Goal: Transaction & Acquisition: Book appointment/travel/reservation

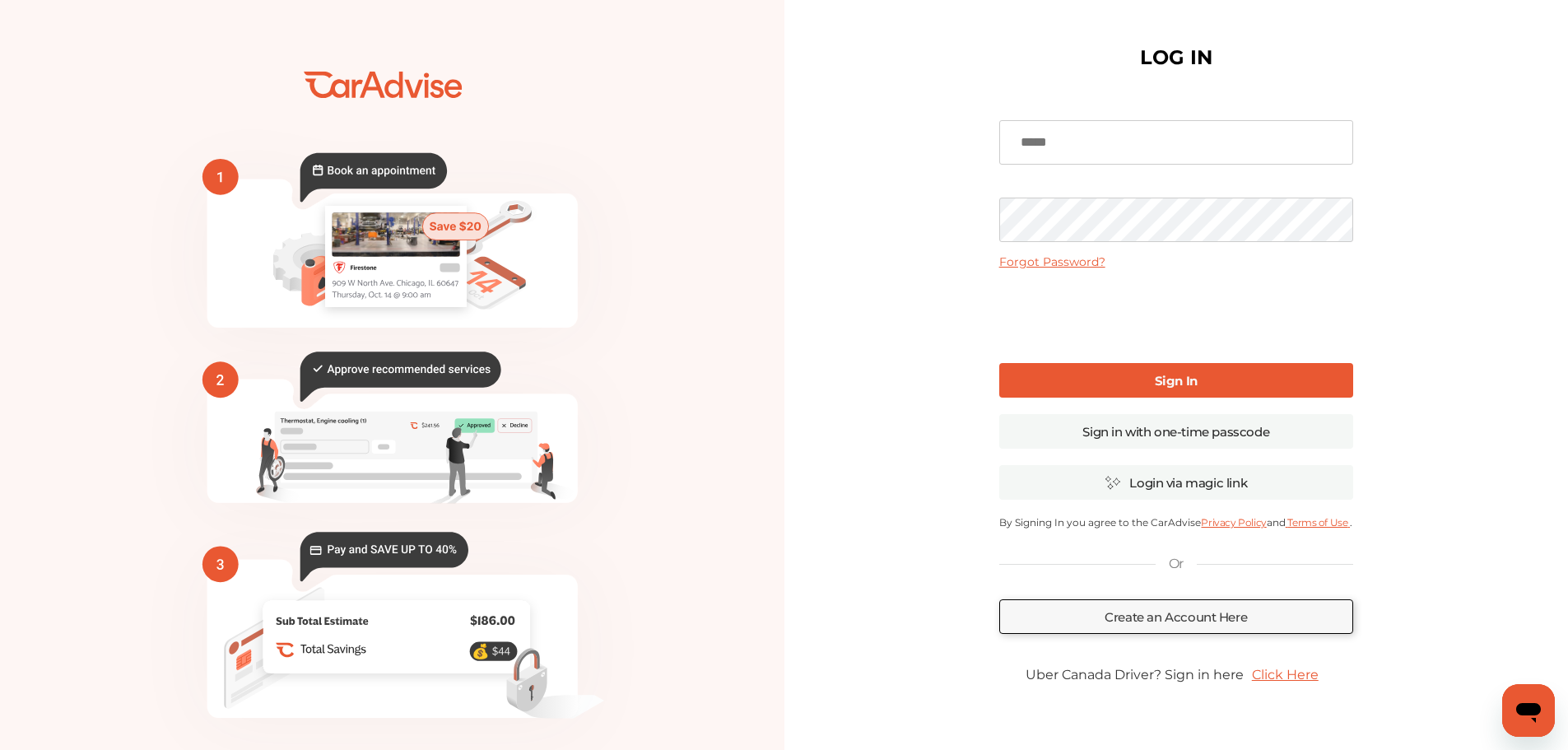
click at [1076, 152] on input at bounding box center [1176, 143] width 354 height 44
paste input "**********"
type input "**********"
click at [1162, 391] on link "Sign In" at bounding box center [1176, 380] width 354 height 34
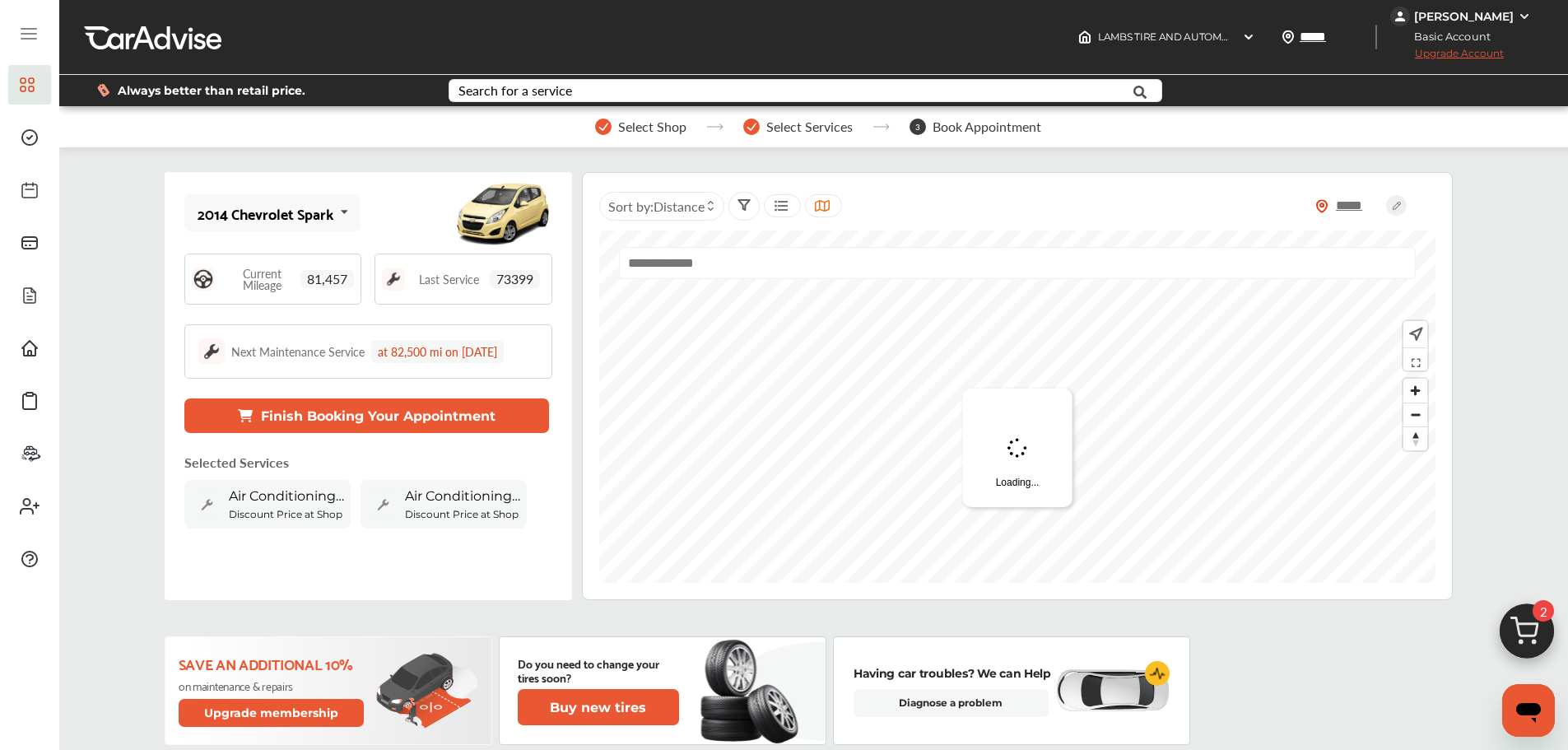
click at [325, 142] on div "Select Shop Select Services 3 Book Appointment" at bounding box center [818, 126] width 1517 height 41
click at [332, 490] on span "Air Conditioning System Evacuate & Recharge" at bounding box center [286, 496] width 115 height 15
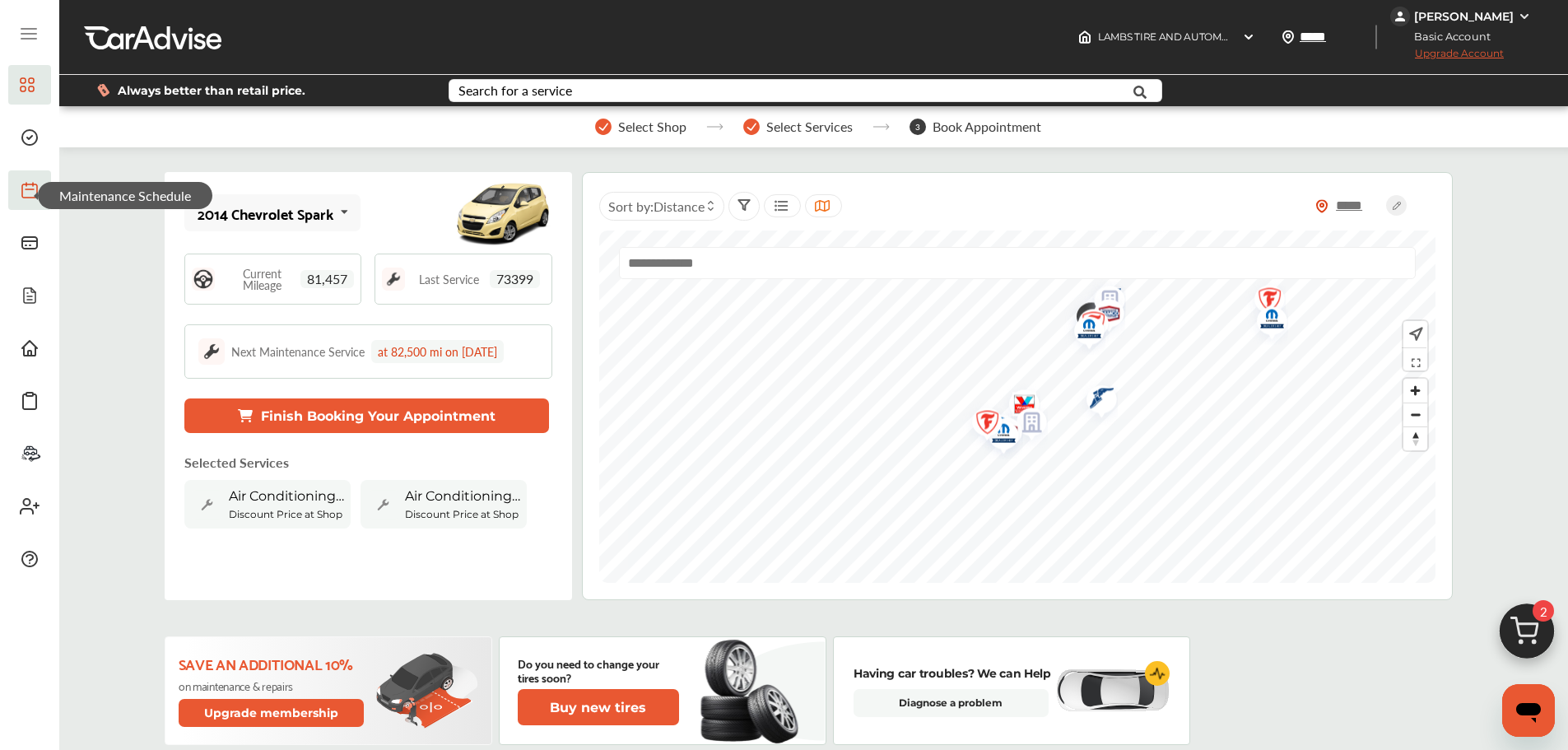
click at [32, 181] on icon at bounding box center [30, 189] width 20 height 20
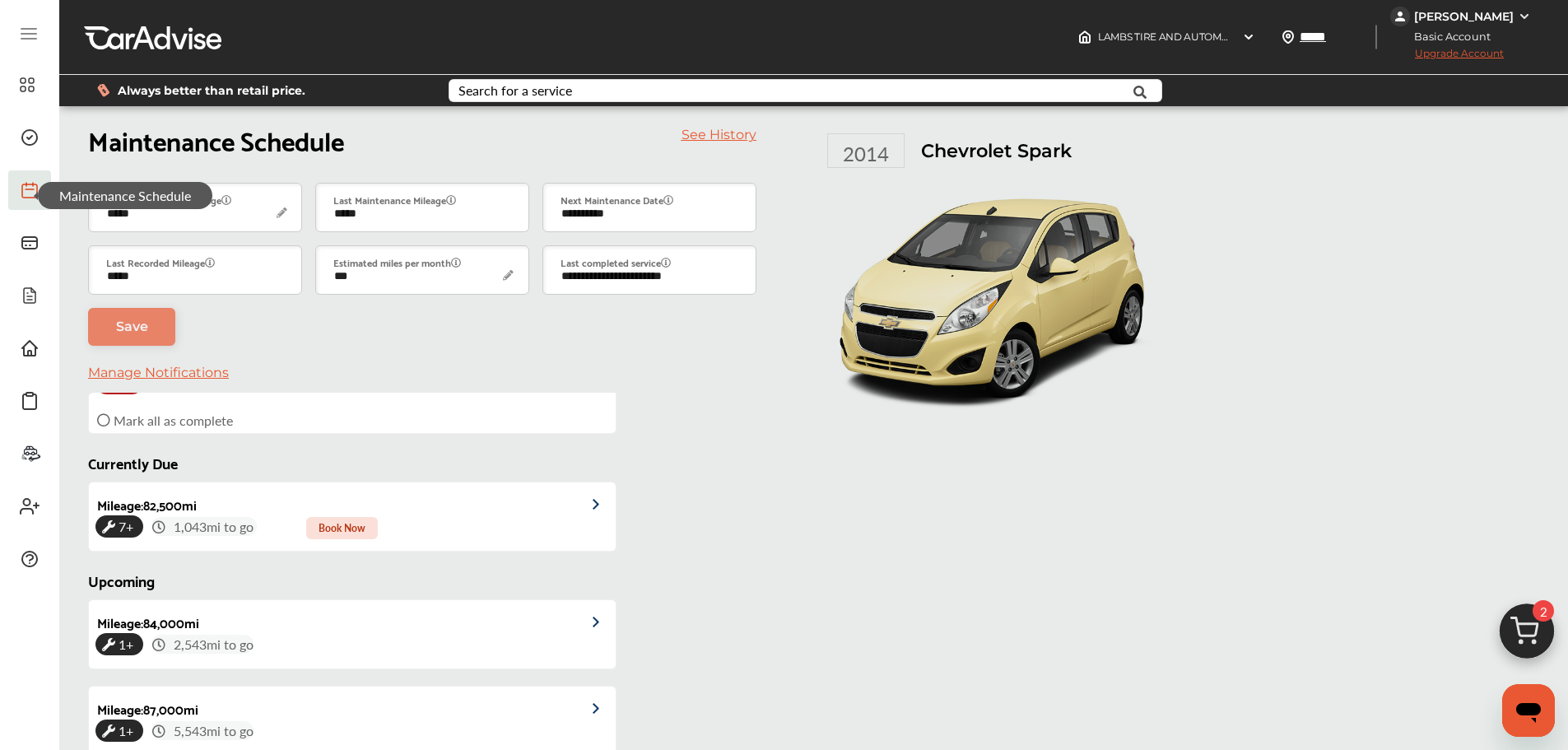
scroll to position [329, 0]
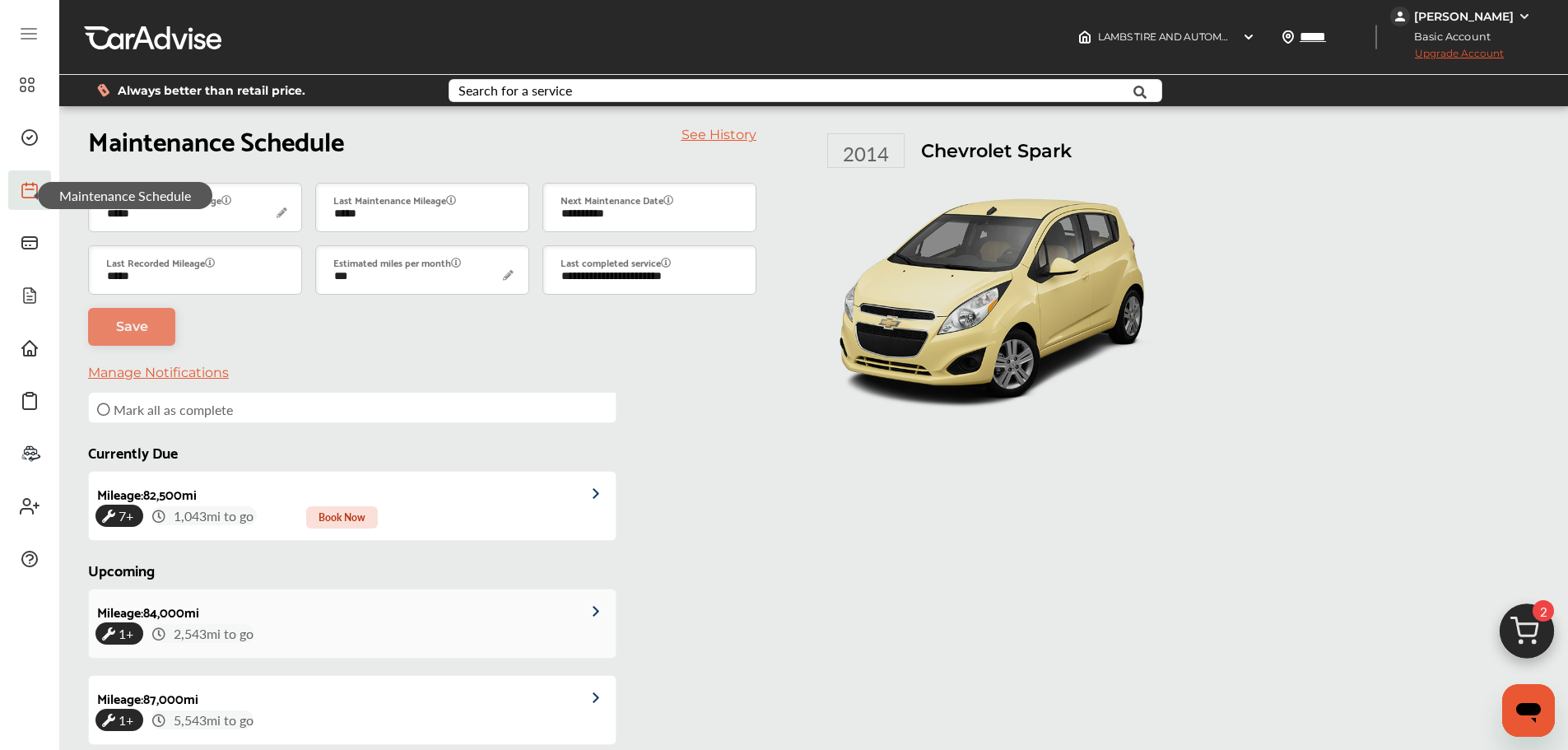
click at [568, 615] on div at bounding box center [586, 609] width 61 height 40
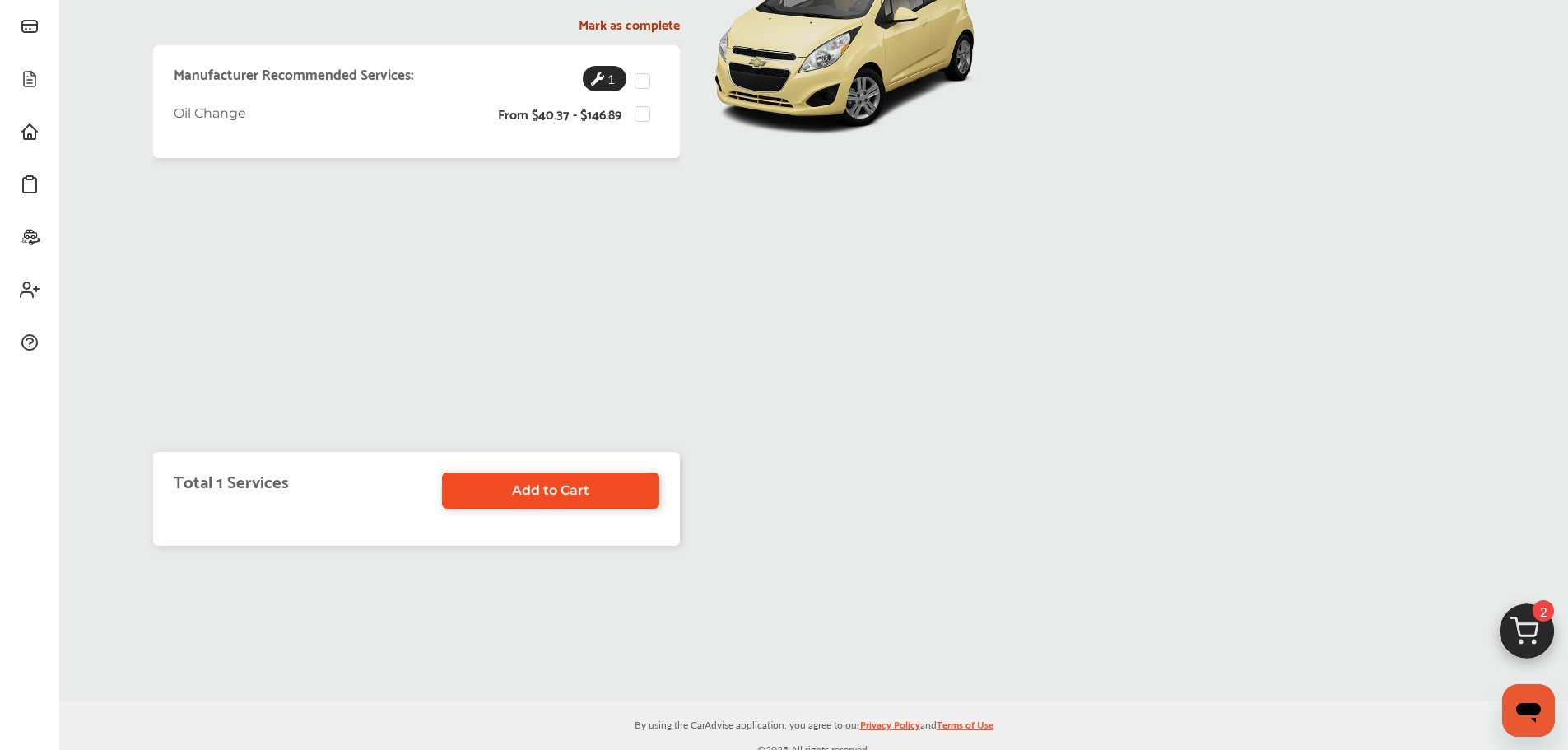
scroll to position [227, 0]
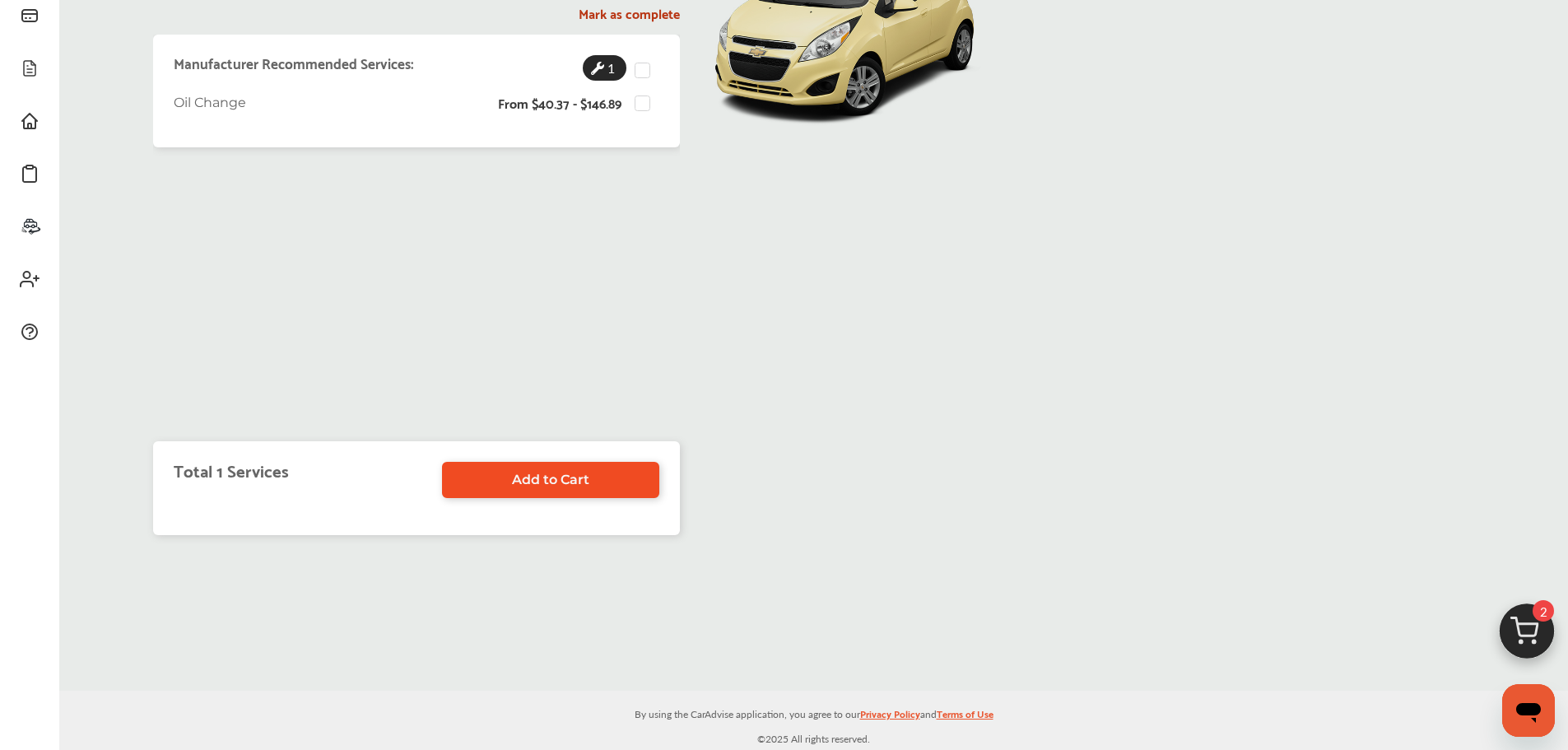
click at [565, 479] on span "Add to Cart" at bounding box center [550, 479] width 78 height 15
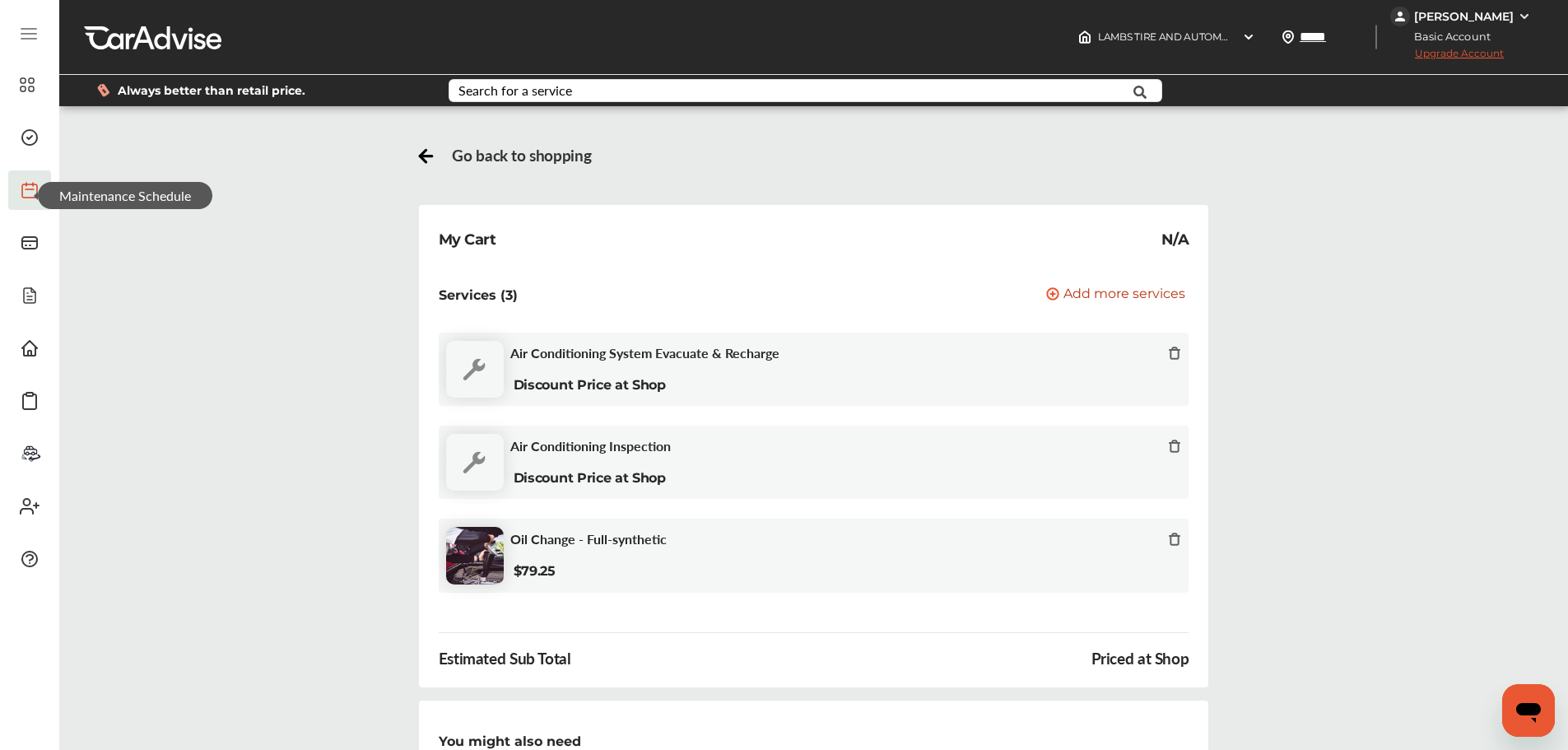
click at [1176, 356] on icon at bounding box center [1175, 353] width 13 height 13
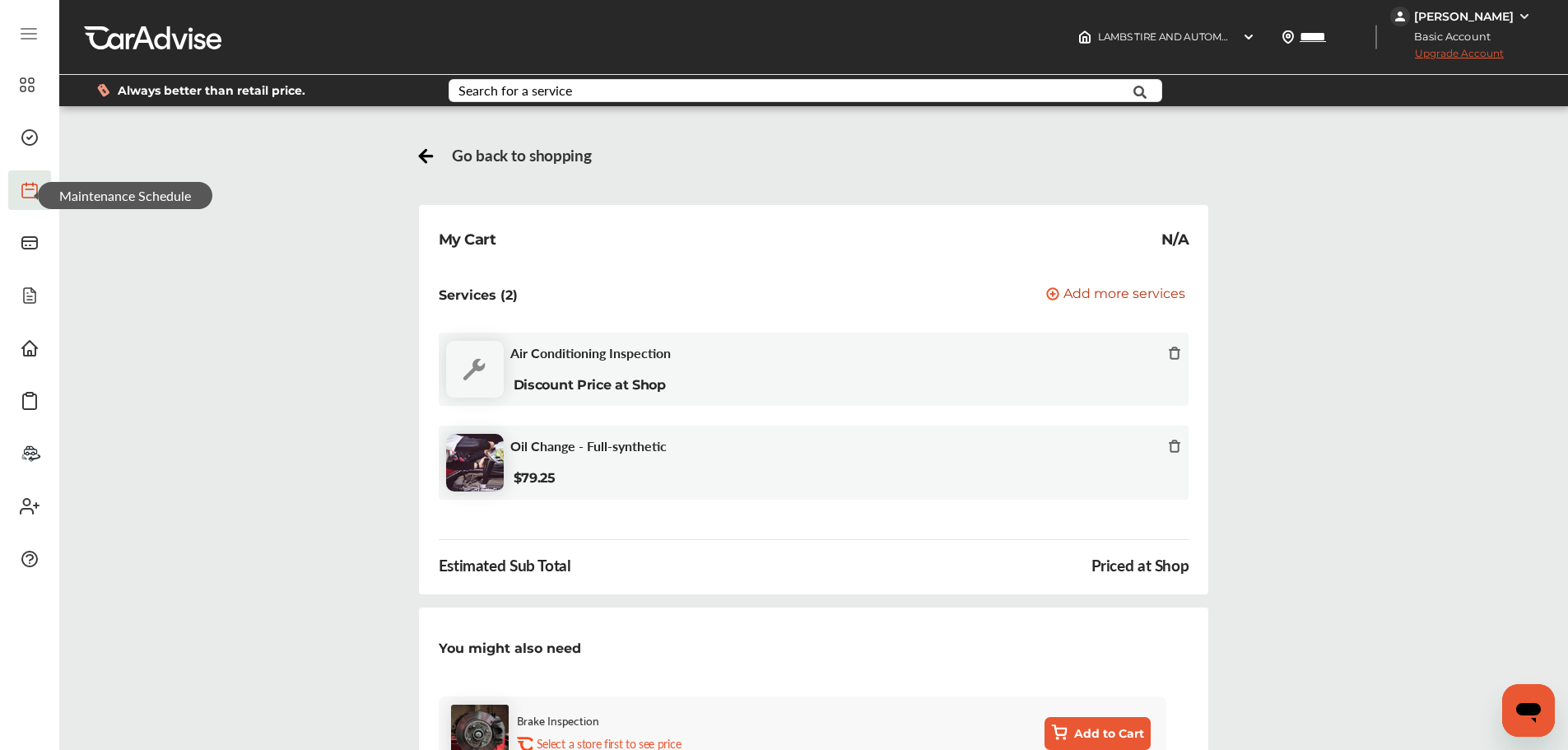
click at [1177, 357] on icon at bounding box center [1175, 353] width 13 height 13
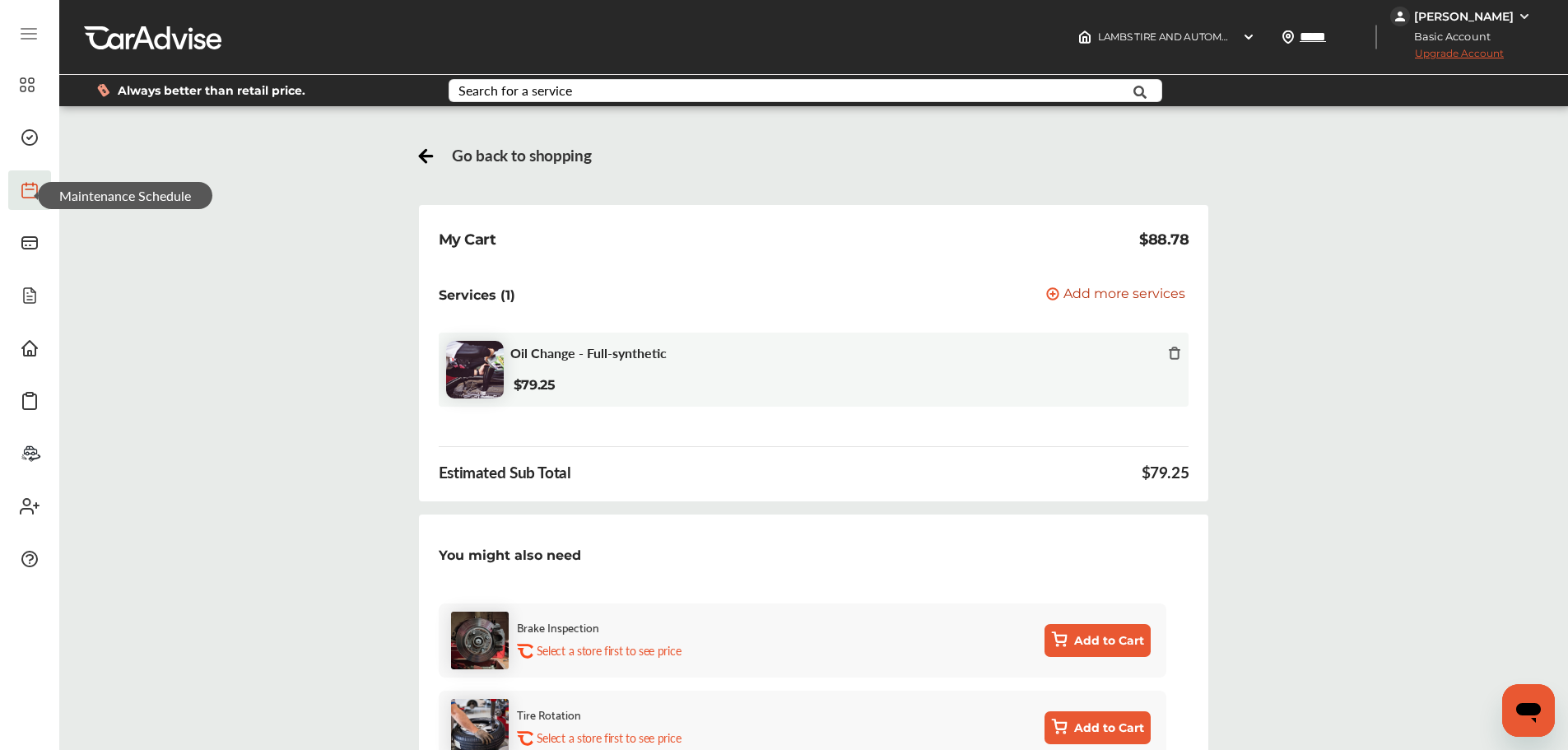
click at [1120, 290] on span "Add more services" at bounding box center [1124, 295] width 122 height 15
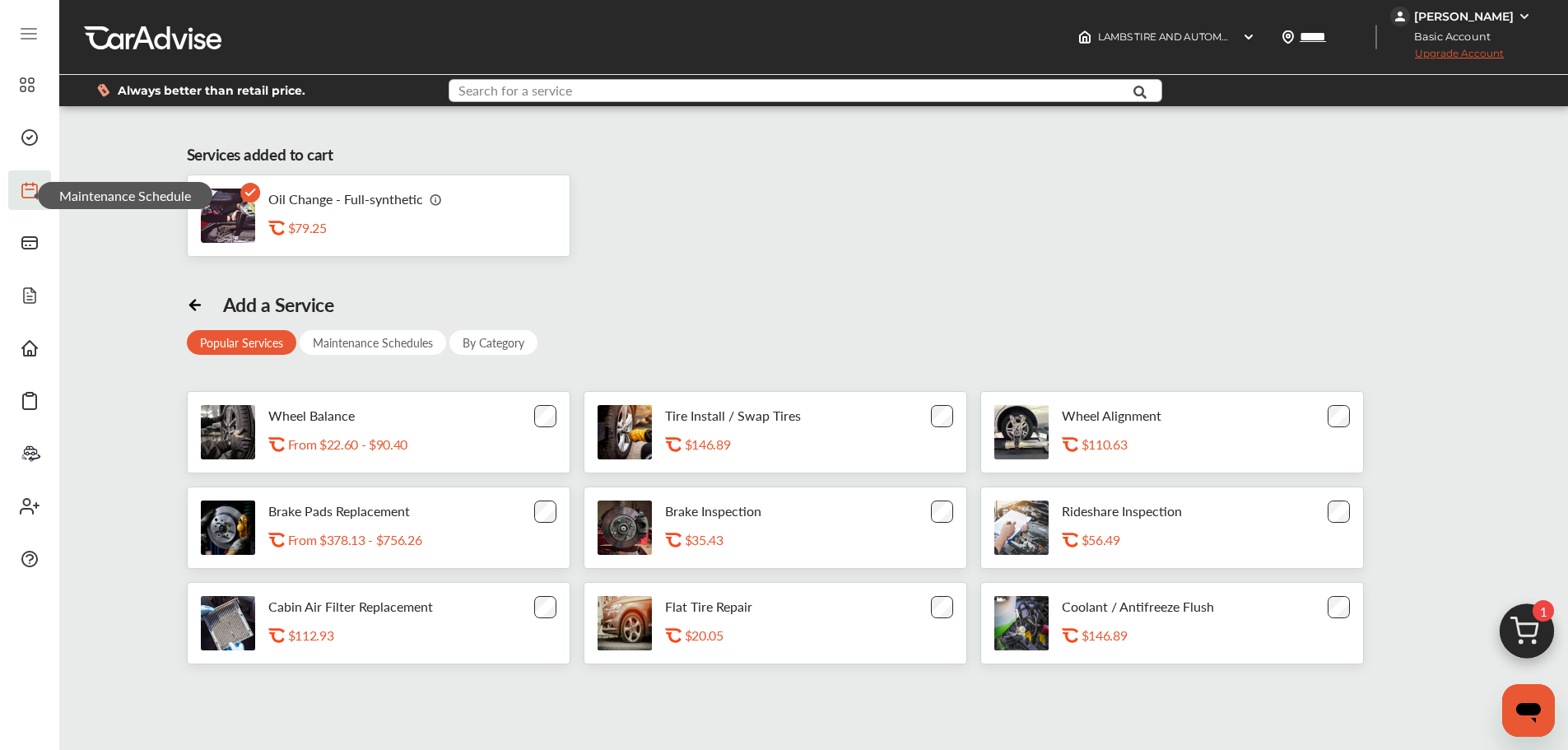
click at [608, 88] on input "text" at bounding box center [773, 92] width 645 height 26
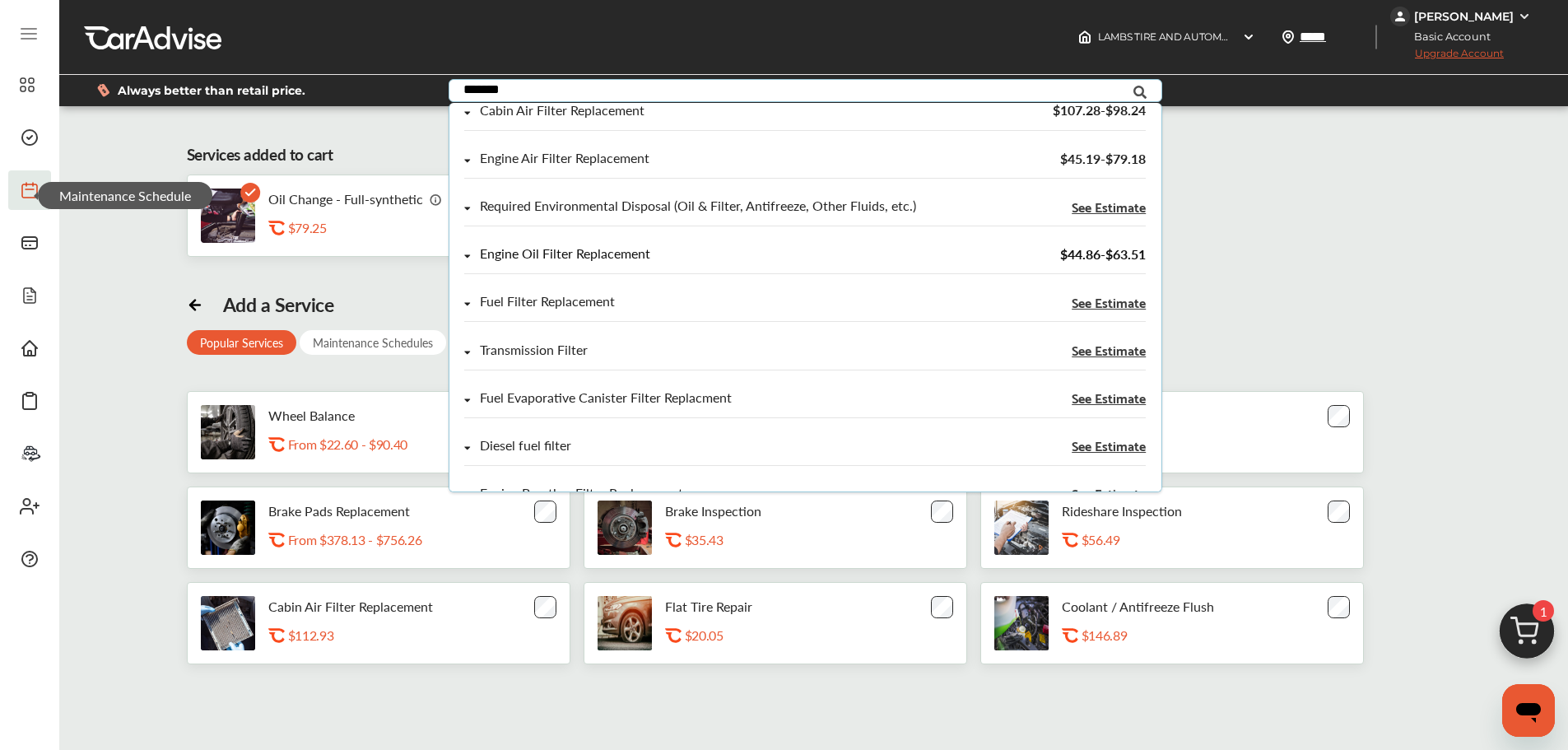
scroll to position [177, 0]
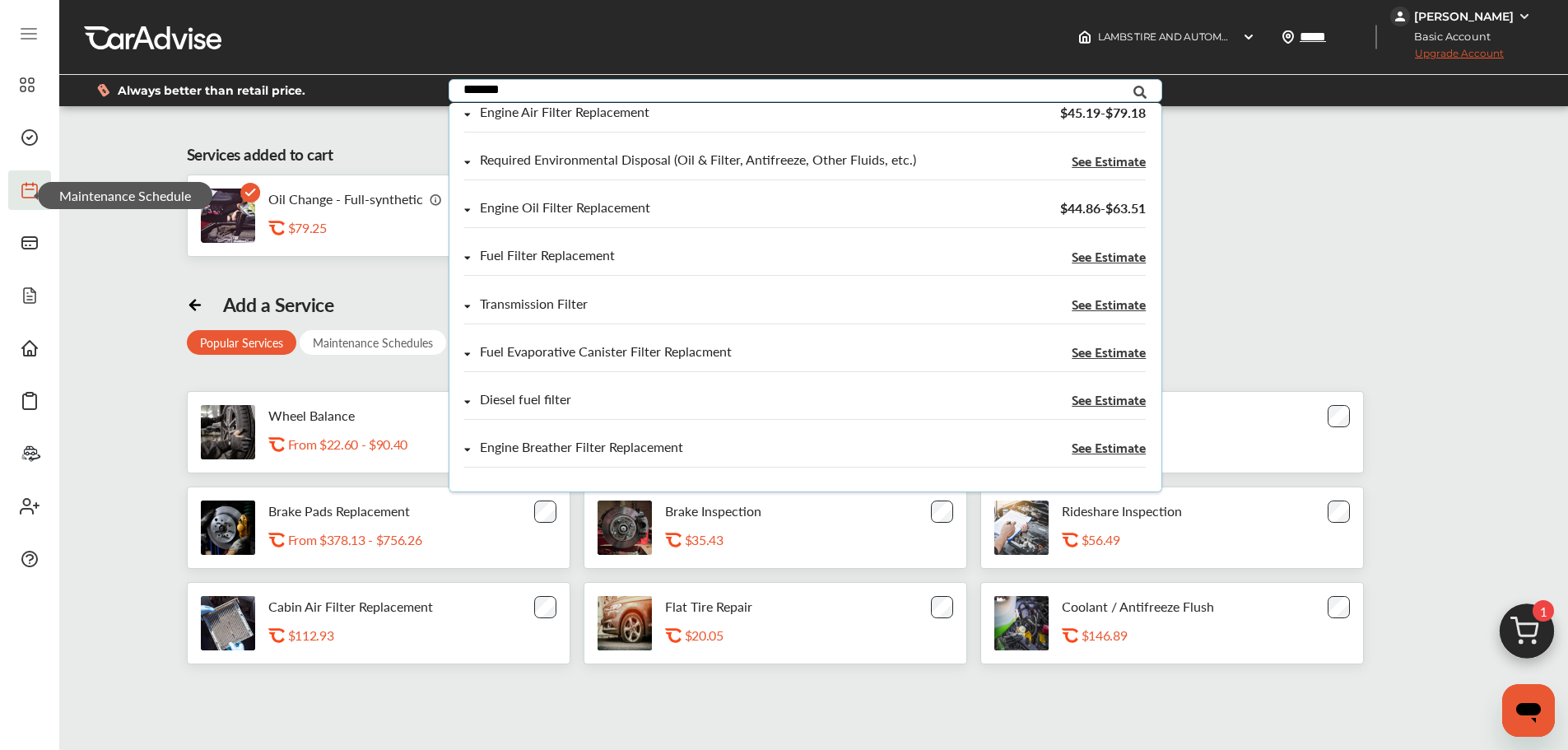
type input "*******"
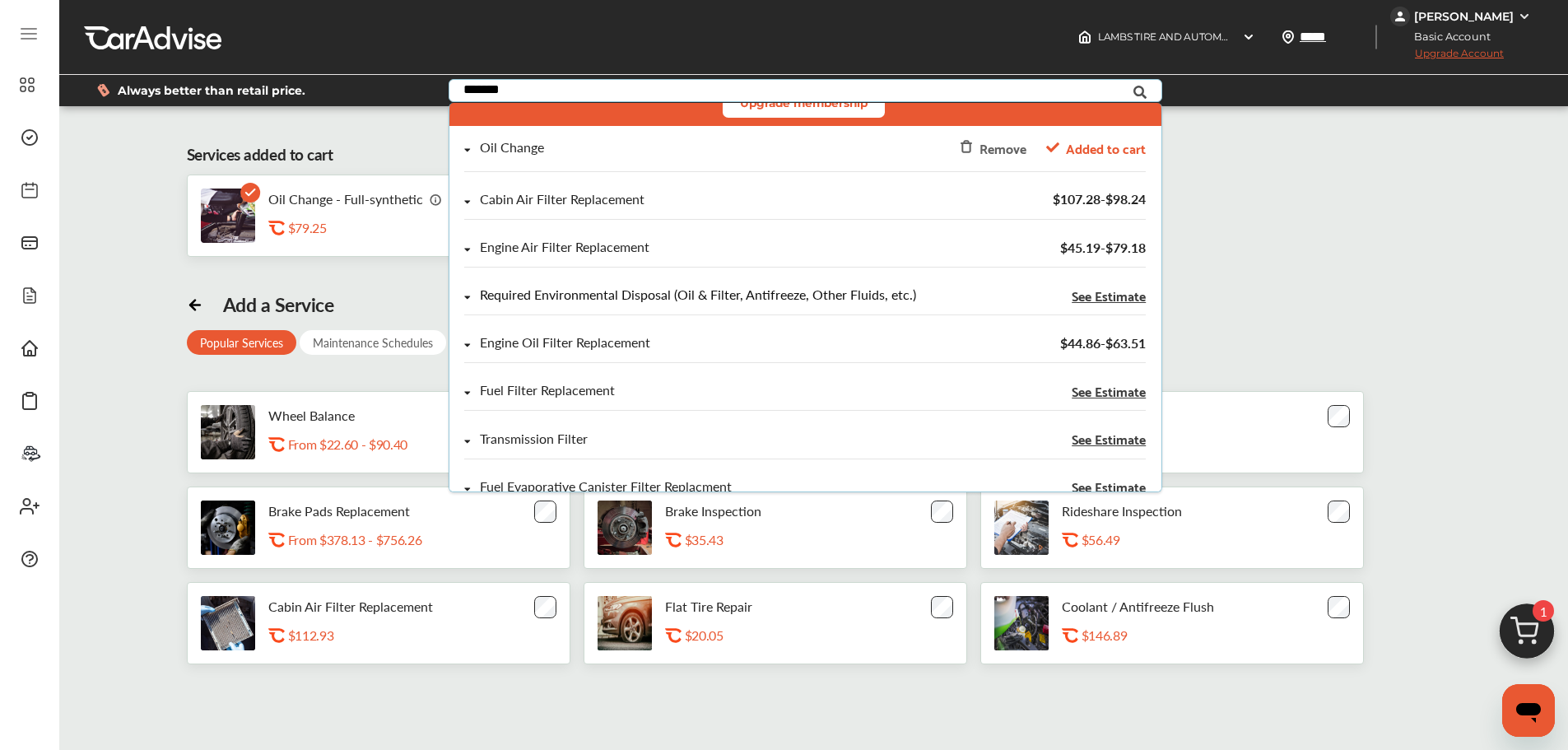
scroll to position [0, 0]
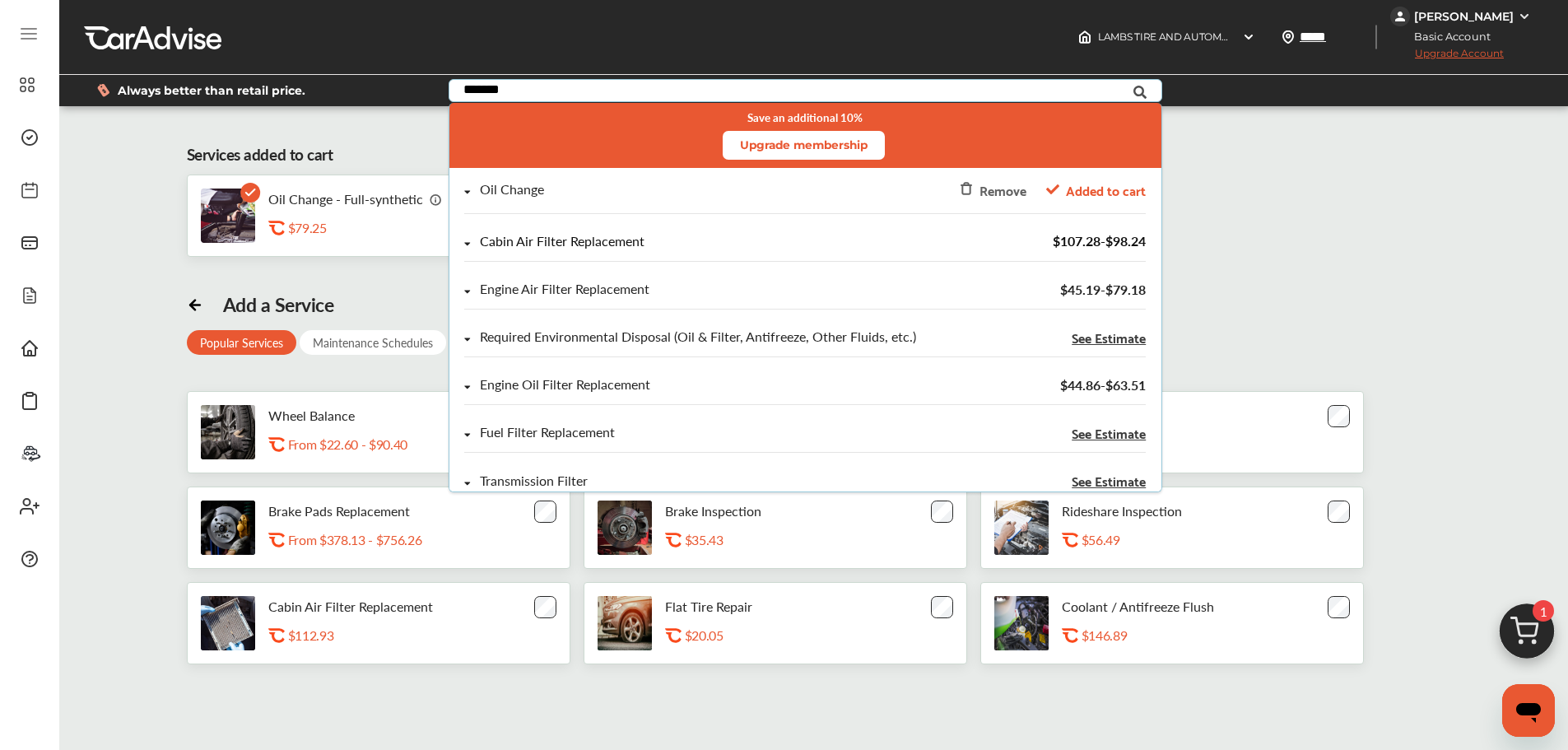
click at [467, 243] on icon at bounding box center [468, 243] width 6 height 3
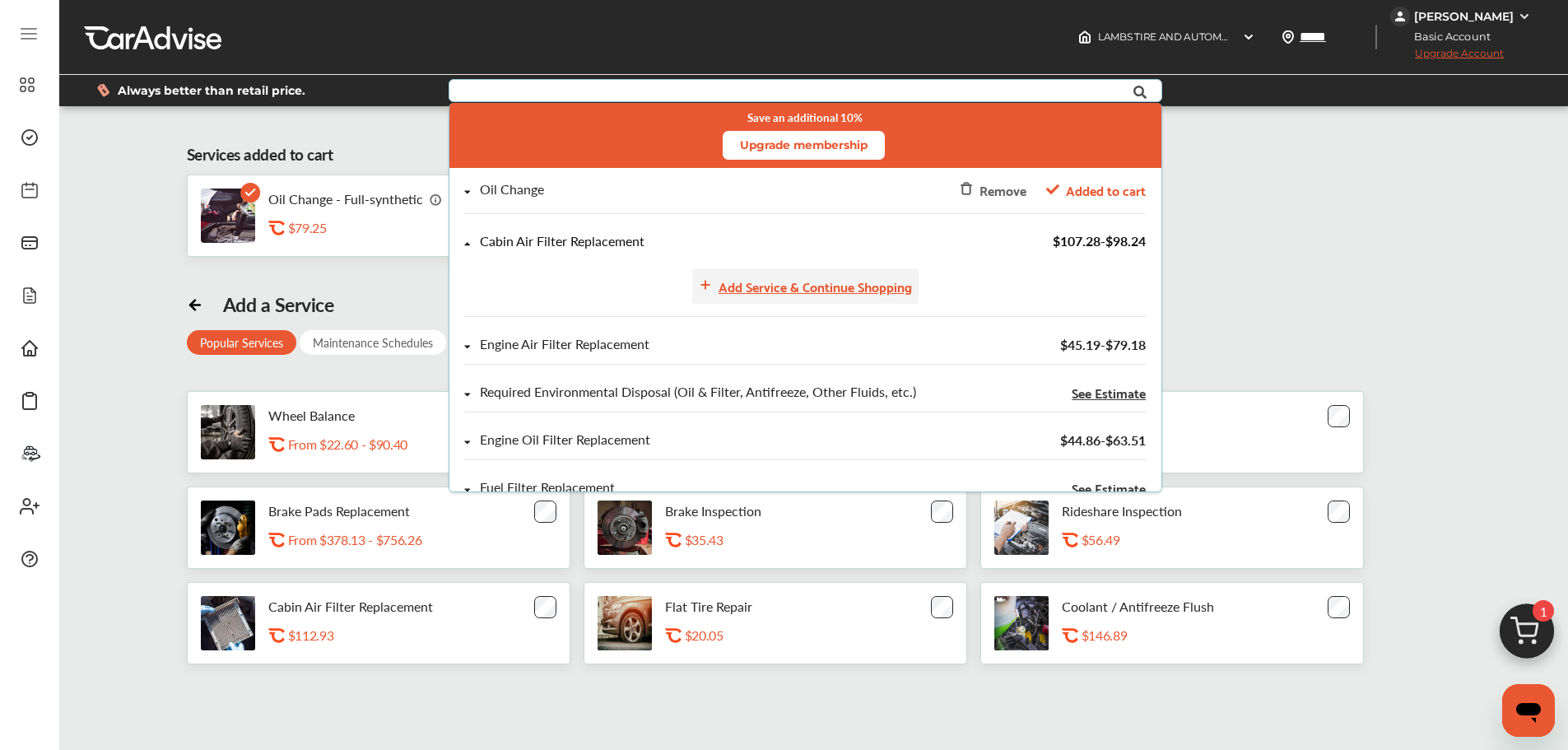
click at [818, 290] on div "Add Service & Continue Shopping" at bounding box center [816, 285] width 193 height 22
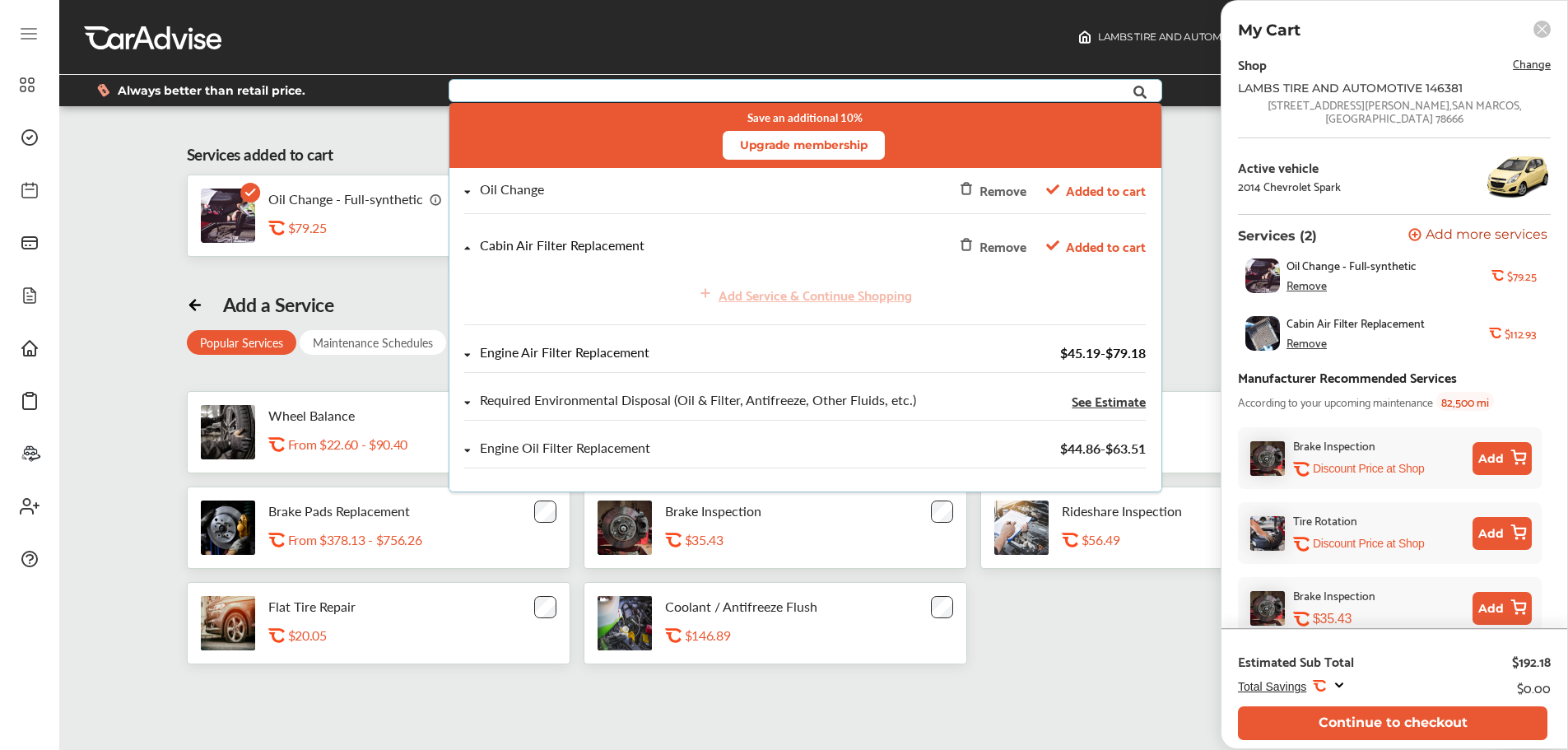
click at [463, 349] on div "Engine Air Filter Replacement $45.19 - $79.18" at bounding box center [806, 360] width 712 height 48
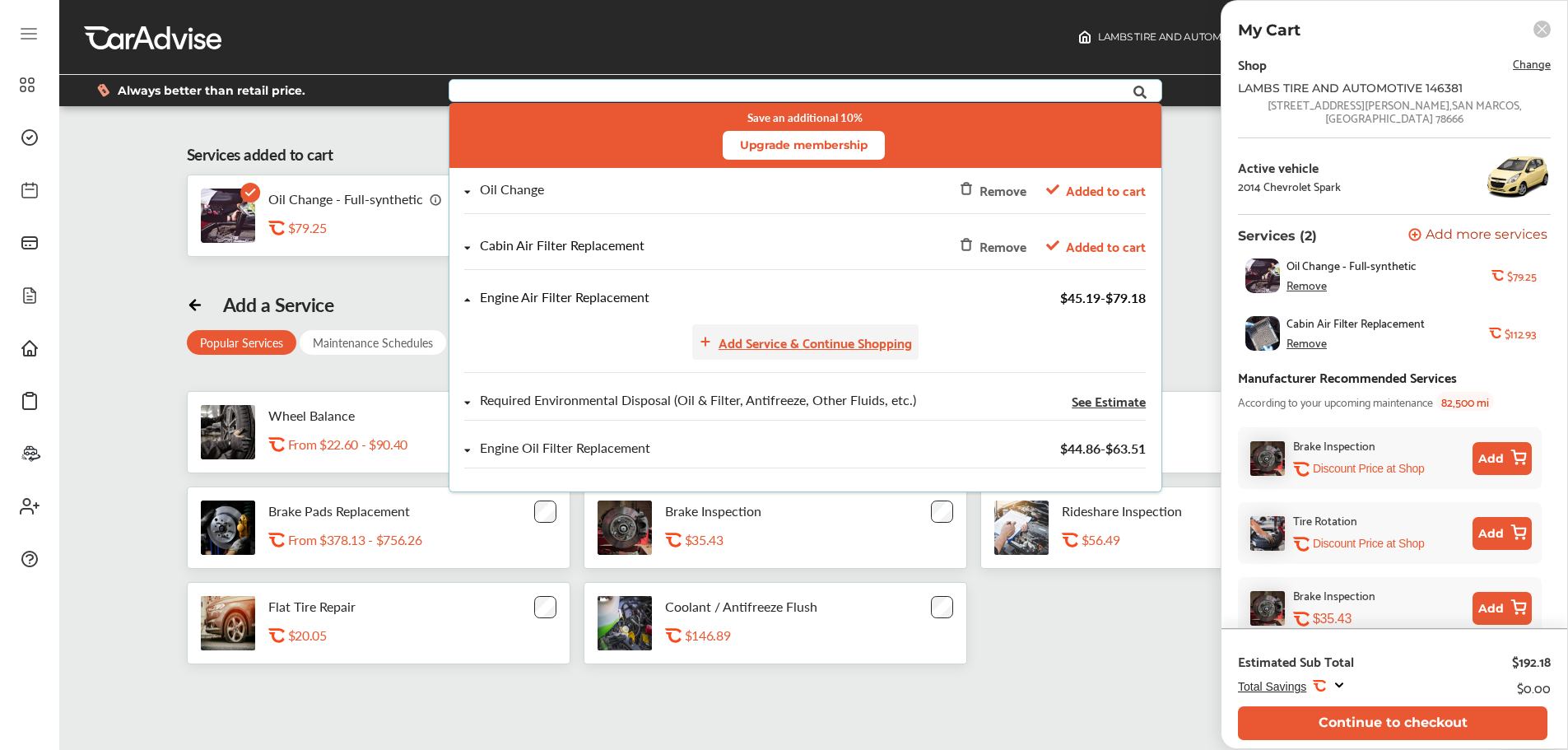
click at [826, 343] on div "Add Service & Continue Shopping" at bounding box center [816, 342] width 193 height 22
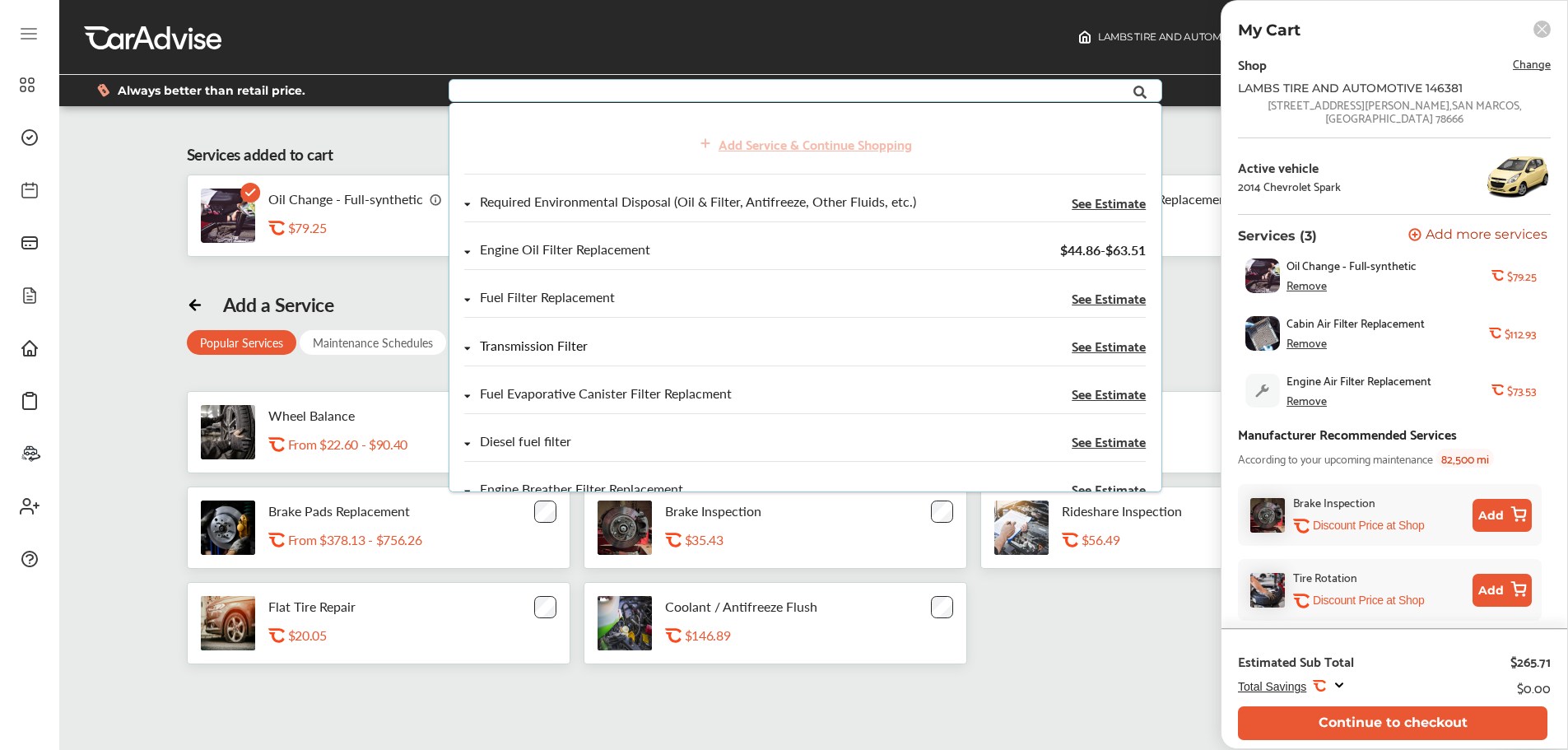
scroll to position [247, 0]
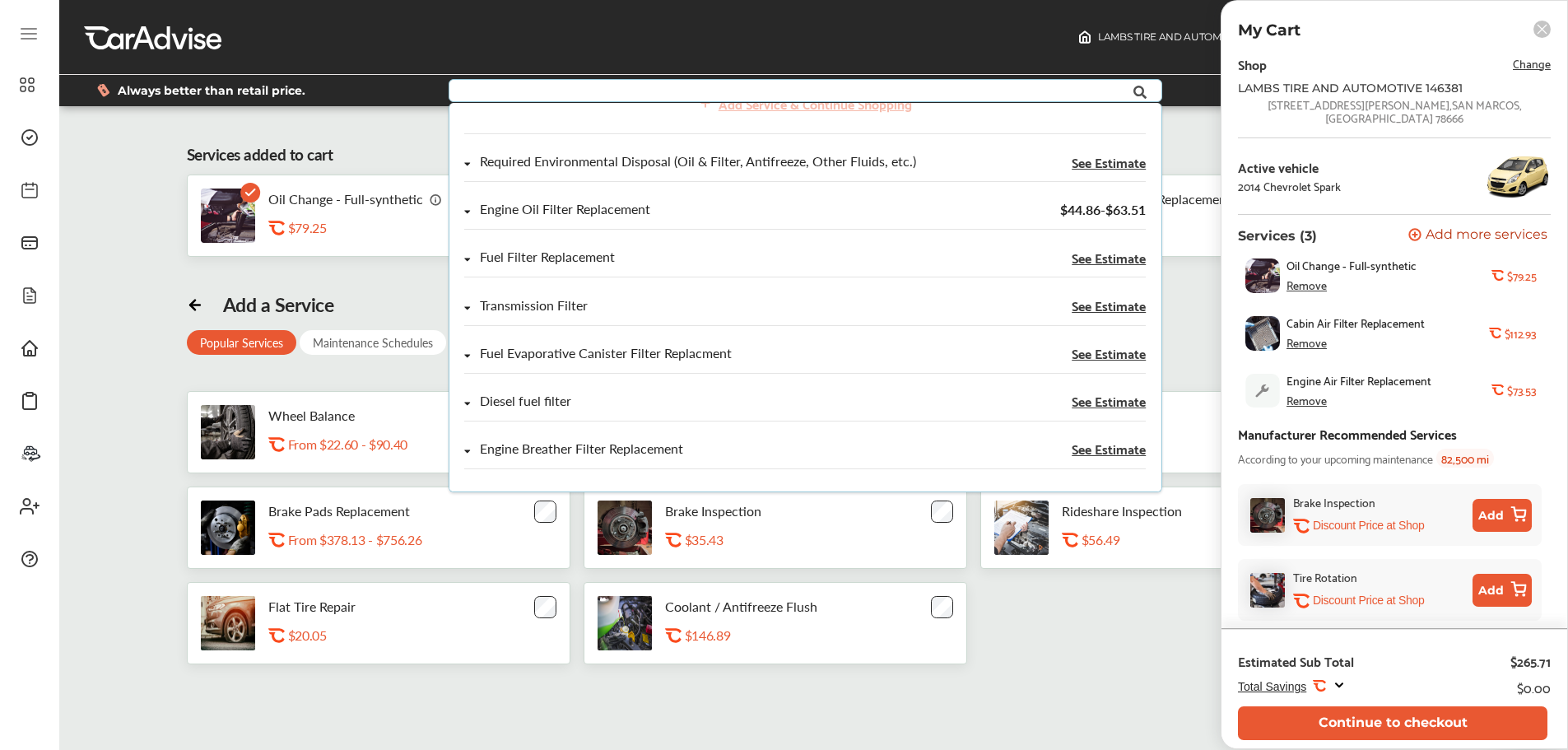
drag, startPoint x: 1197, startPoint y: 663, endPoint x: 1211, endPoint y: 666, distance: 14.3
click at [1197, 663] on div "Wheel Balance .st0{fill:#FA4A1C;} From $22.60 - $90.40 Tire Install / Swap Tire…" at bounding box center [814, 528] width 1255 height 274
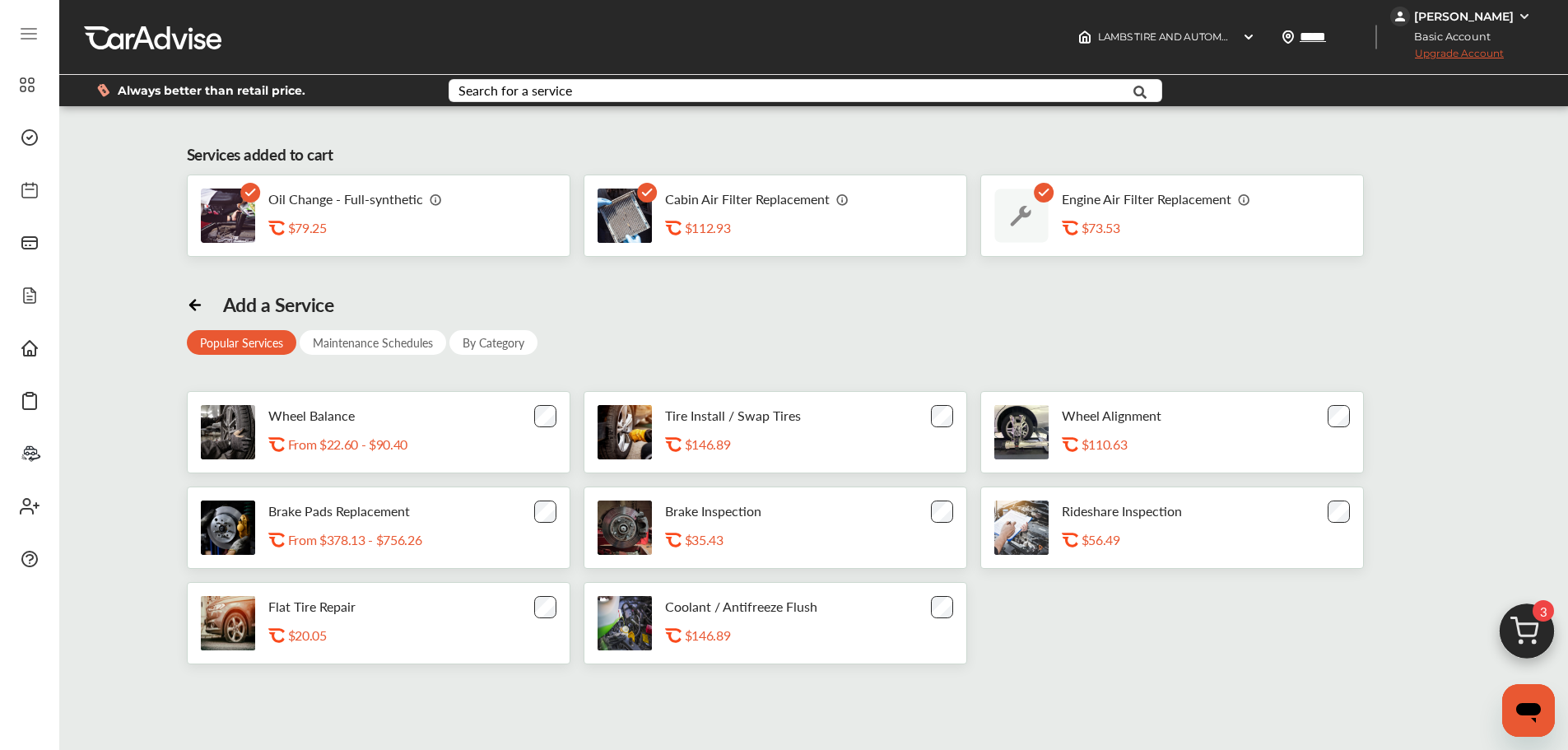
click at [1527, 650] on img at bounding box center [1527, 635] width 79 height 79
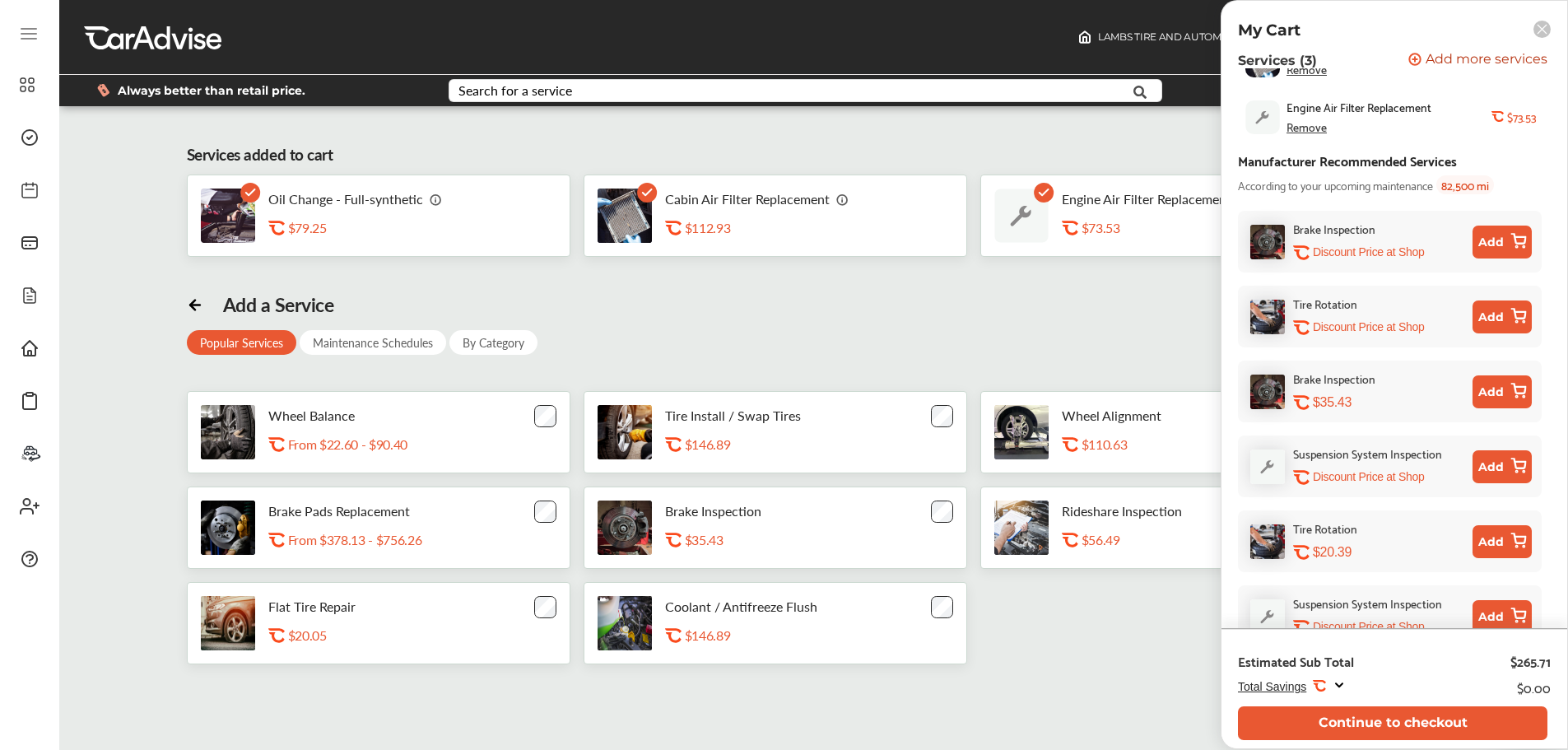
scroll to position [287, 0]
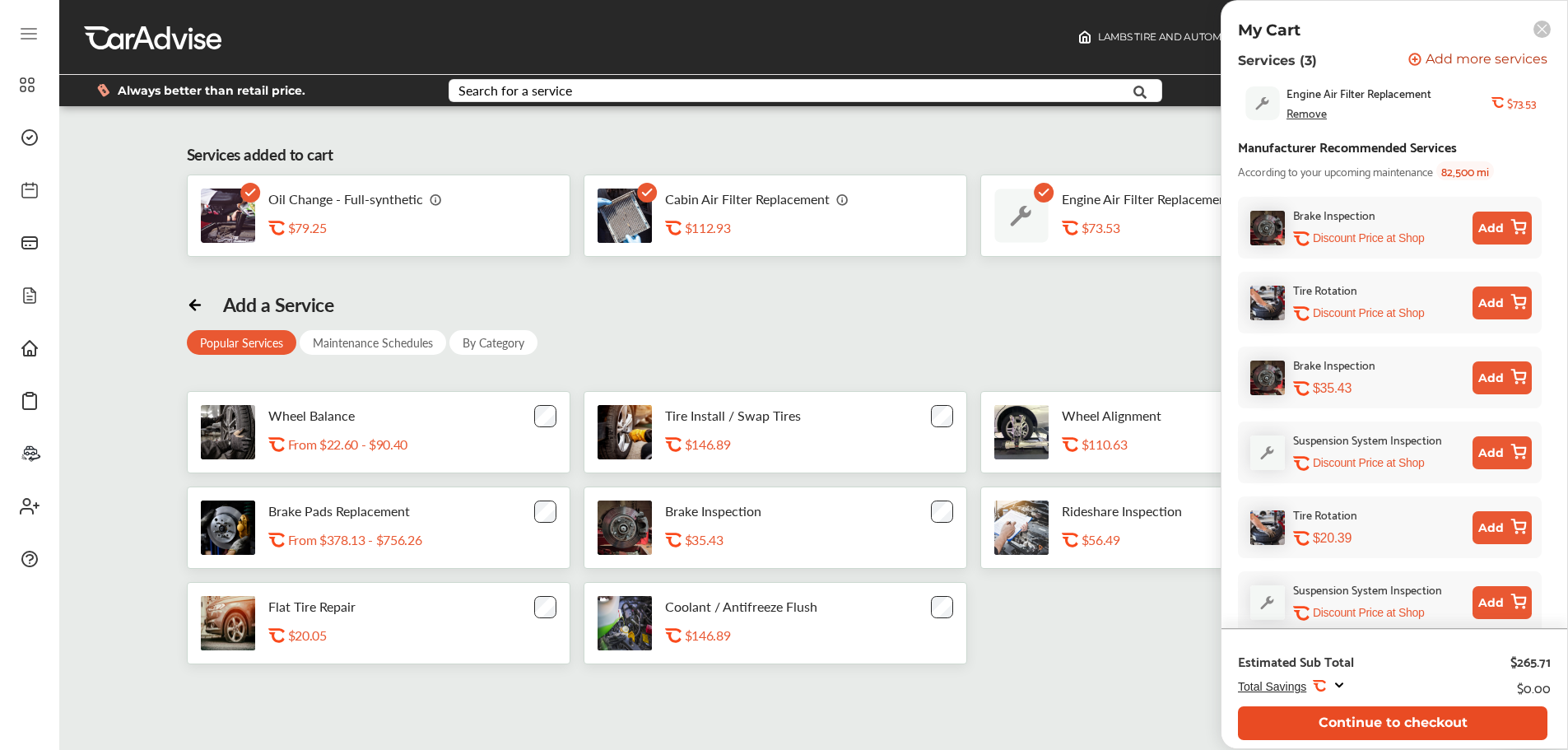
click at [1383, 729] on button "Continue to checkout" at bounding box center [1393, 722] width 309 height 33
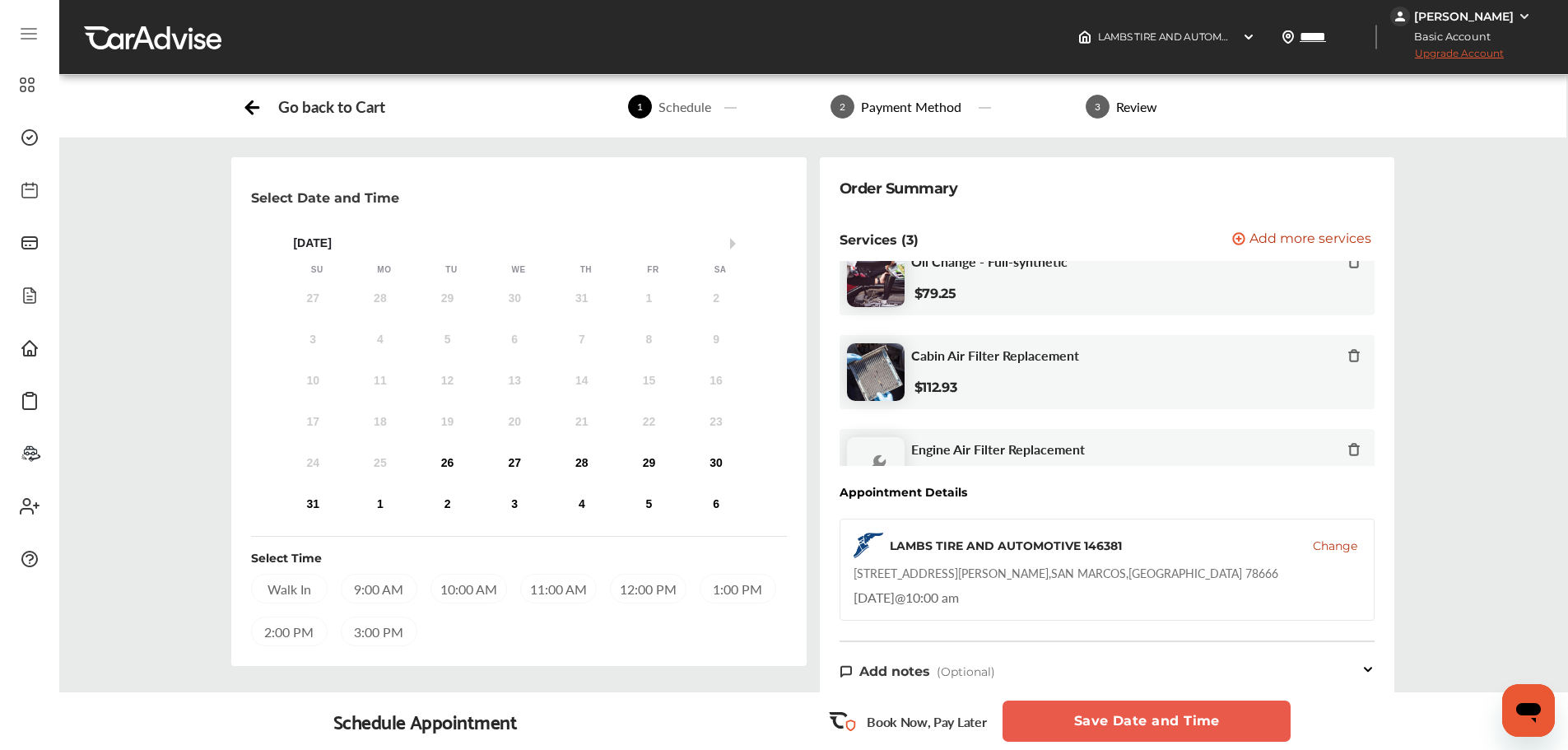
scroll to position [74, 0]
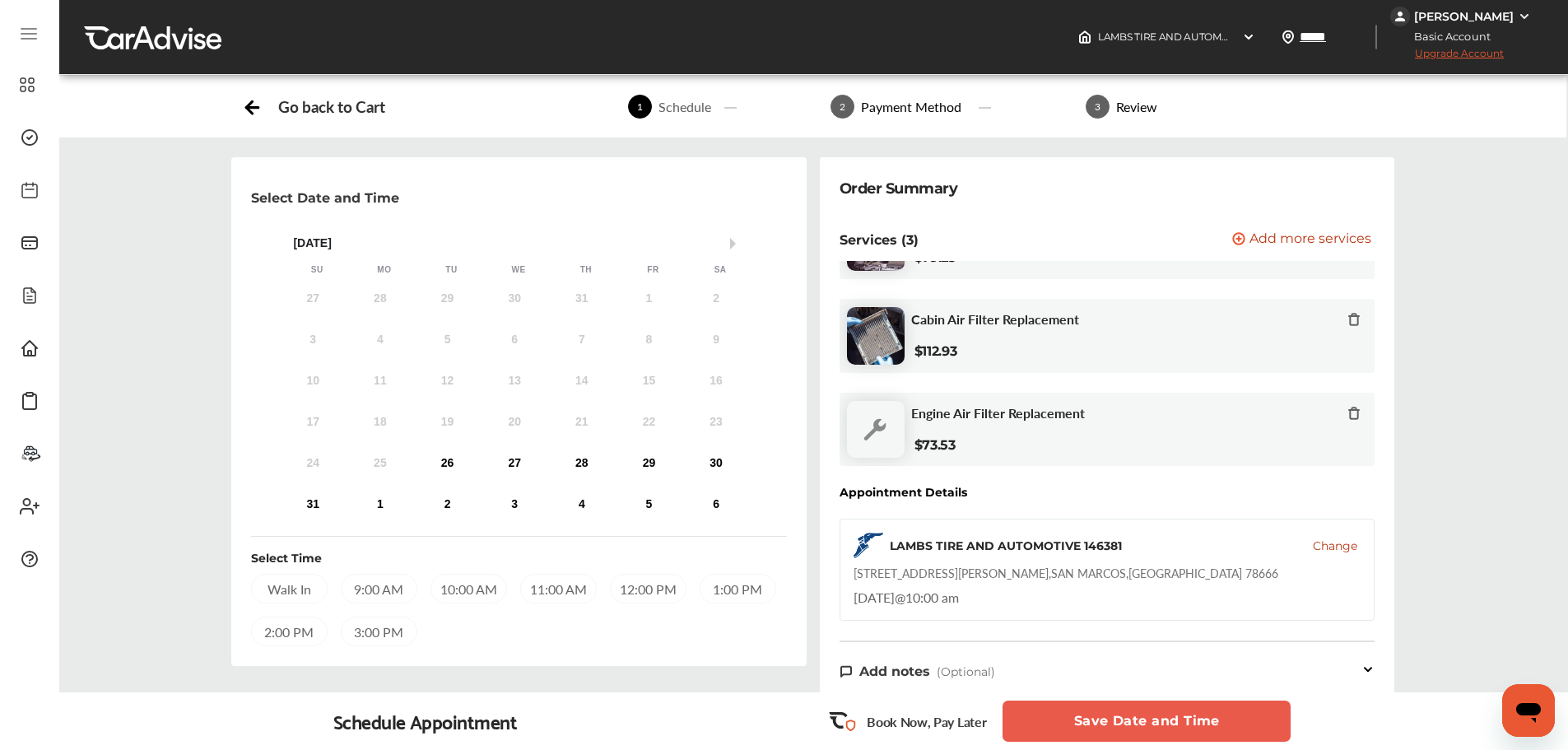
click at [1345, 546] on span "Change" at bounding box center [1335, 545] width 44 height 16
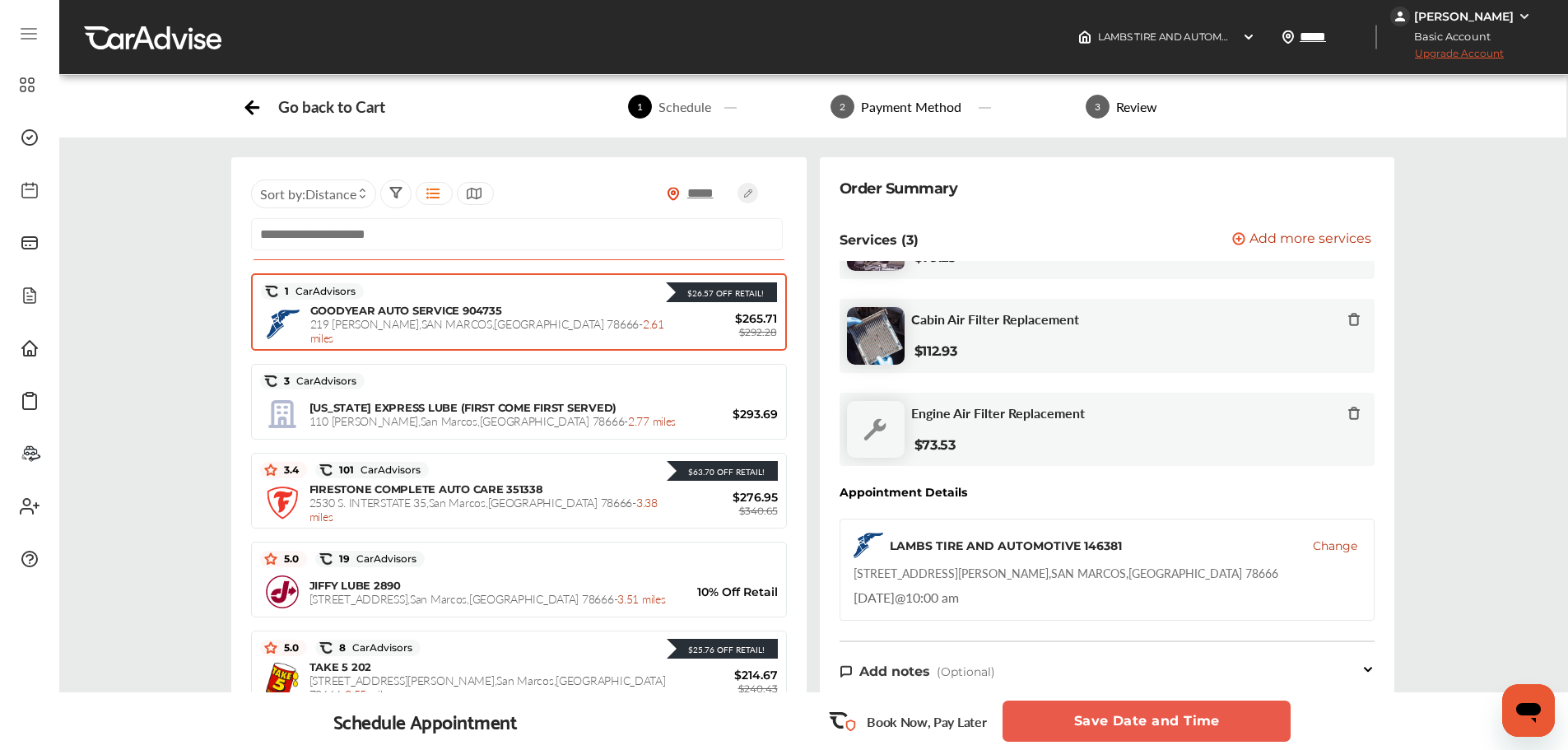
scroll to position [242, 0]
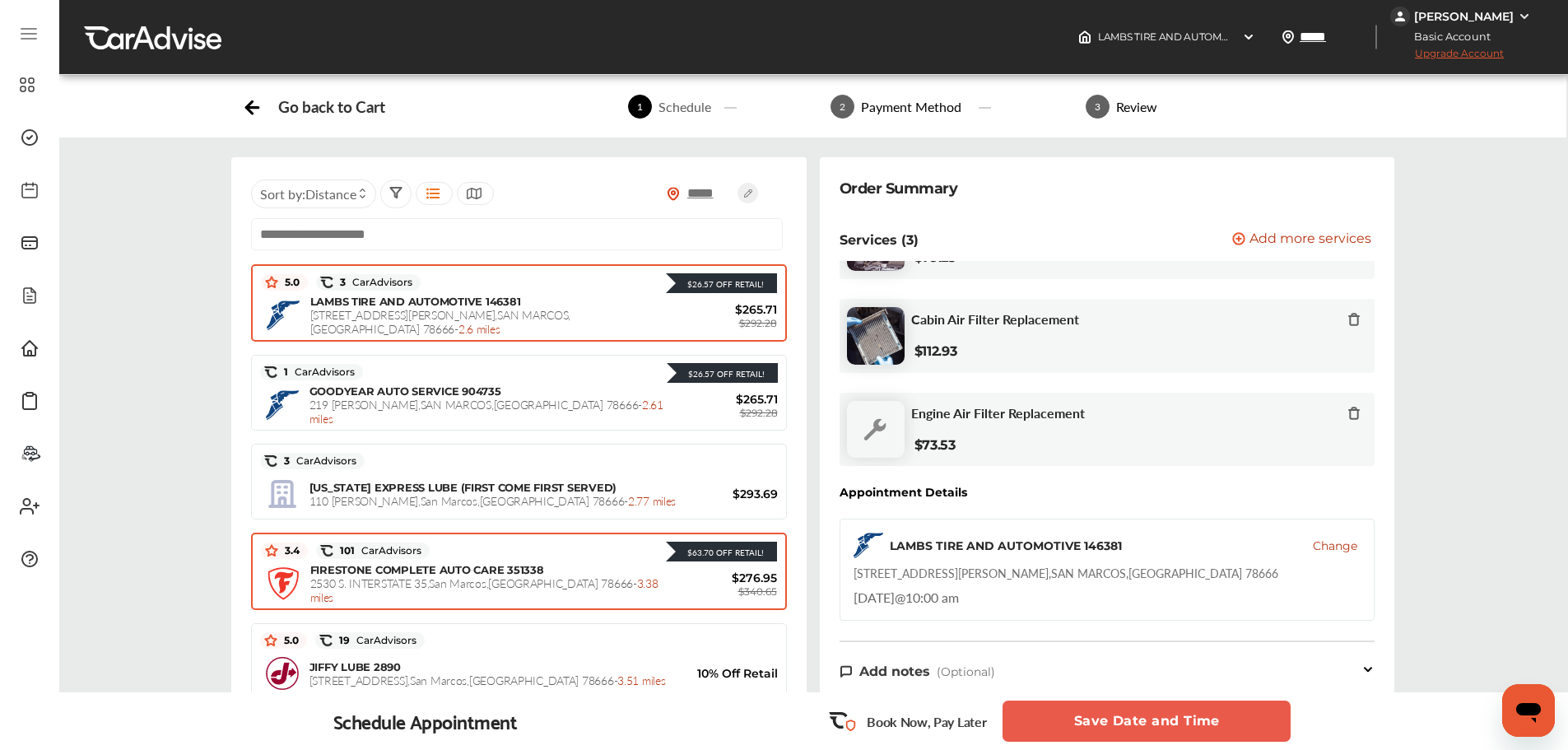
click at [624, 564] on div "FIRESTONE COMPLETE AUTO CARE 351338 [STREET_ADDRESS] - 3.38 miles $276.95 $340.…" at bounding box center [519, 583] width 516 height 41
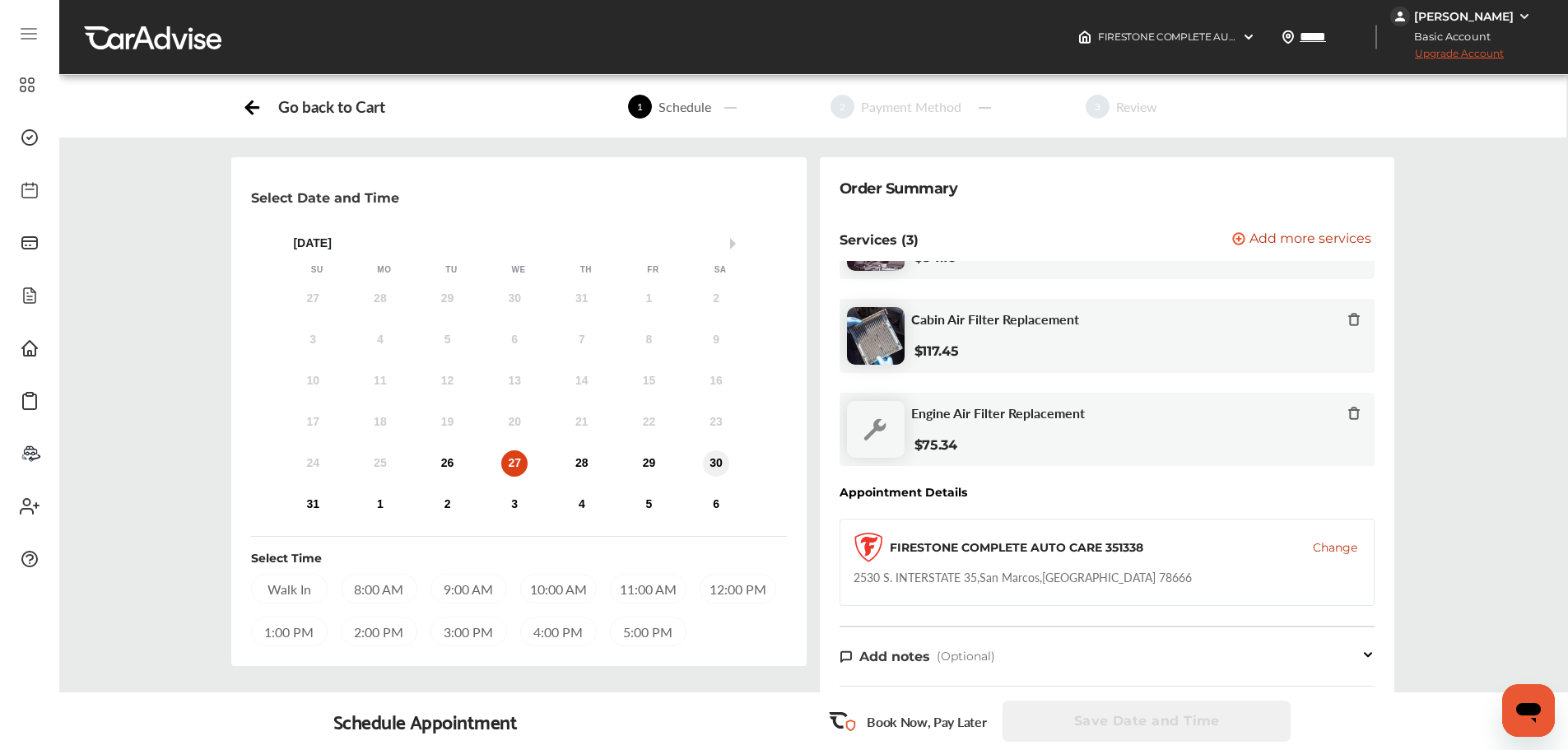
click at [721, 460] on div "30" at bounding box center [716, 463] width 27 height 27
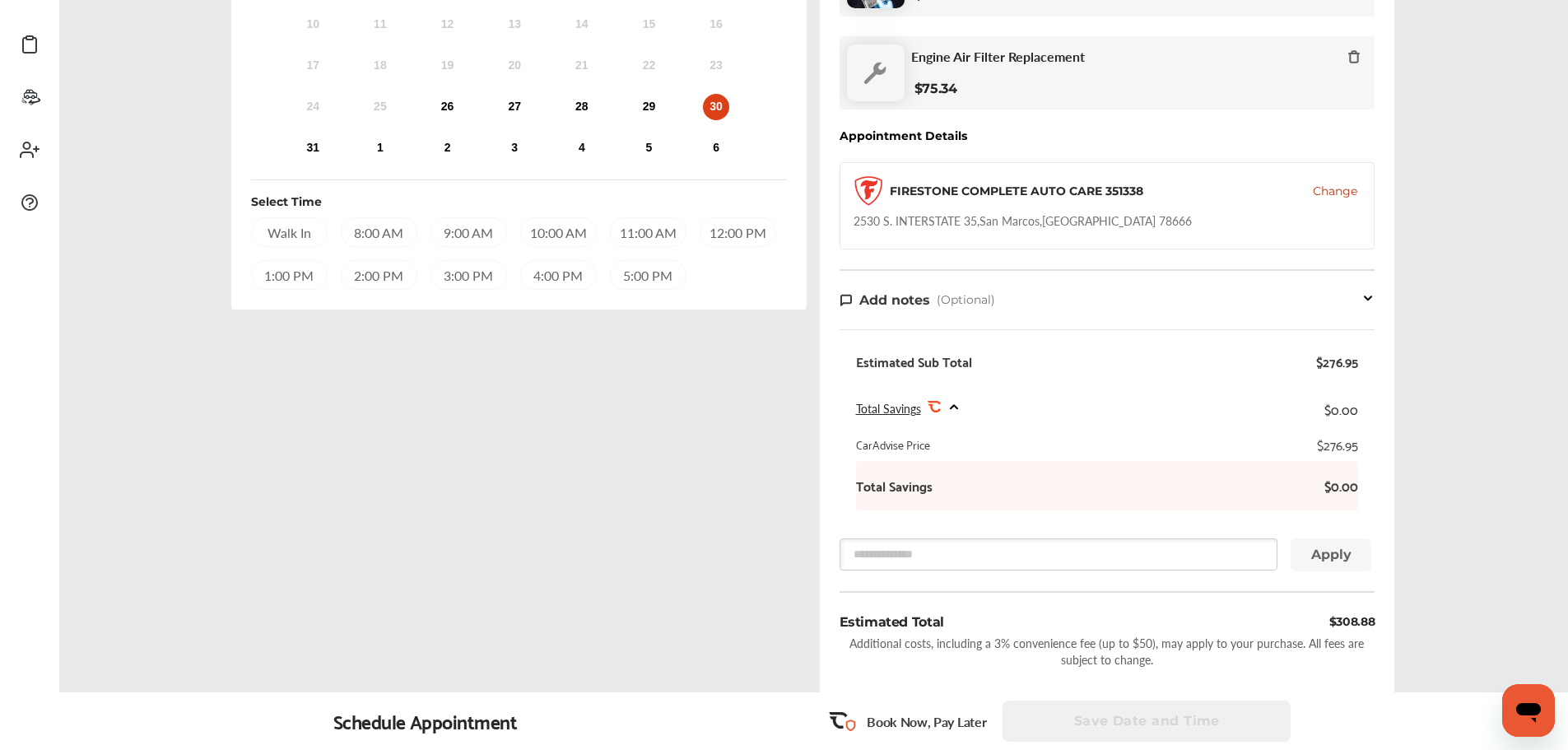
scroll to position [355, 0]
click at [537, 232] on div "10:00 AM" at bounding box center [559, 233] width 77 height 30
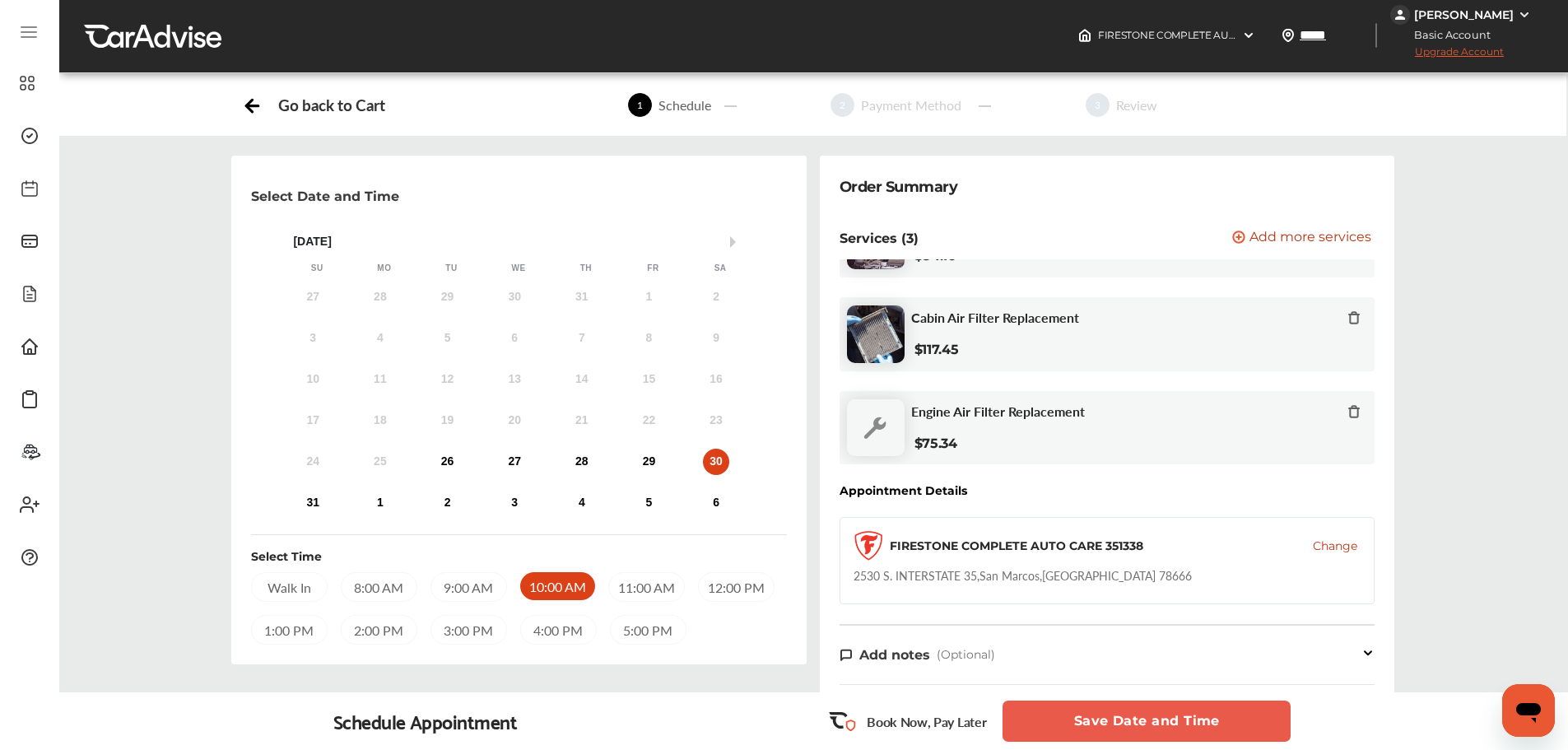
scroll to position [0, 0]
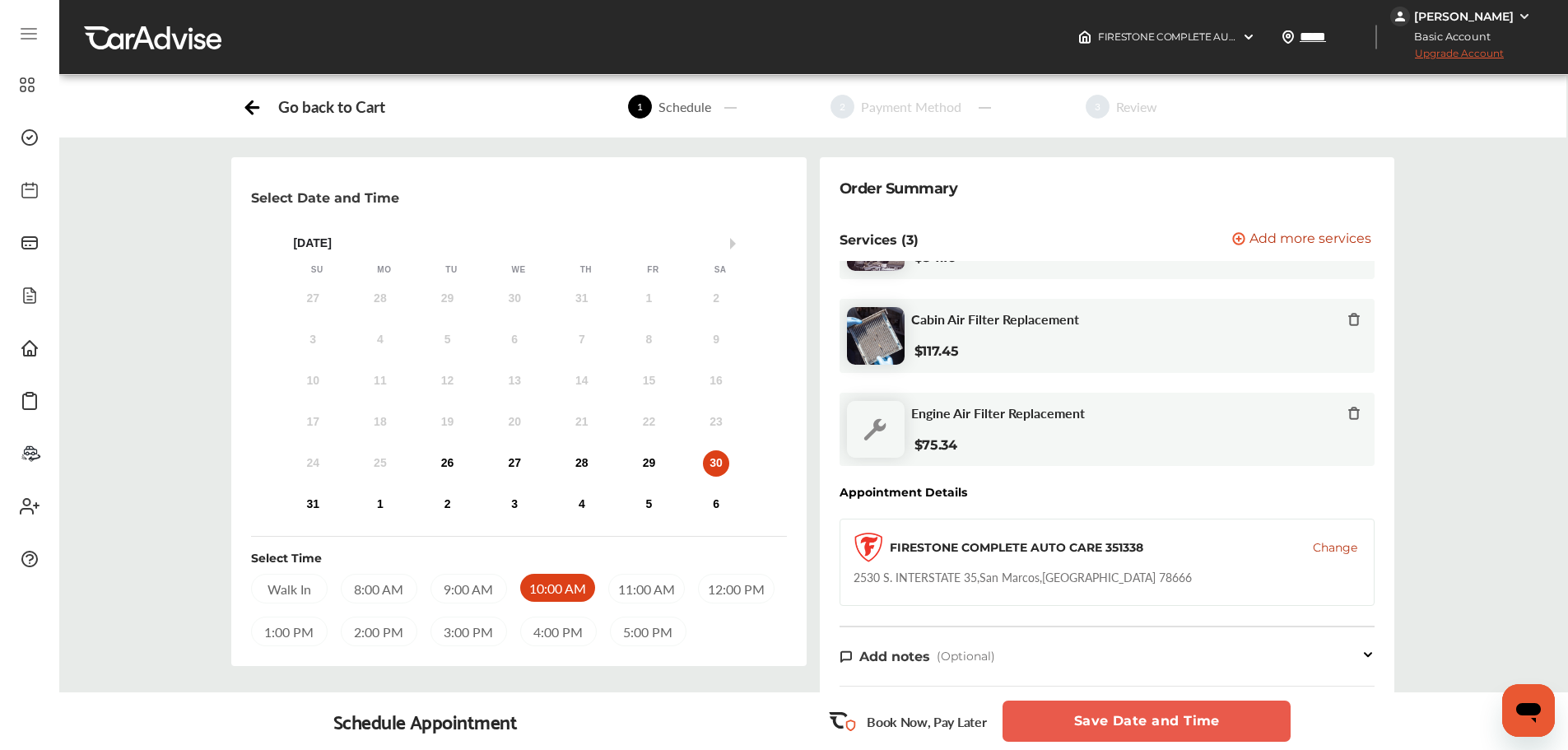
click at [1218, 718] on button "Save Date and Time" at bounding box center [1147, 720] width 288 height 41
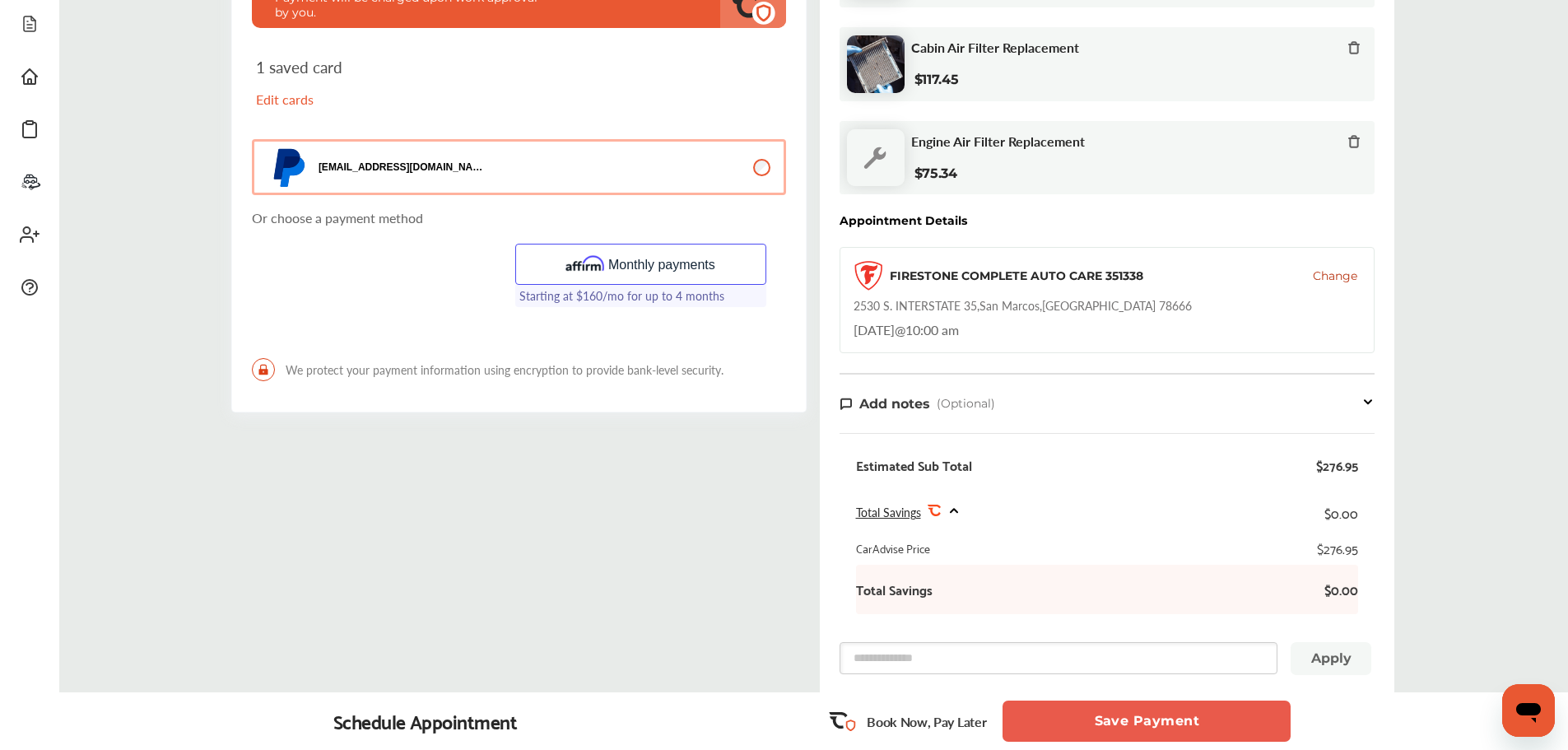
scroll to position [188, 0]
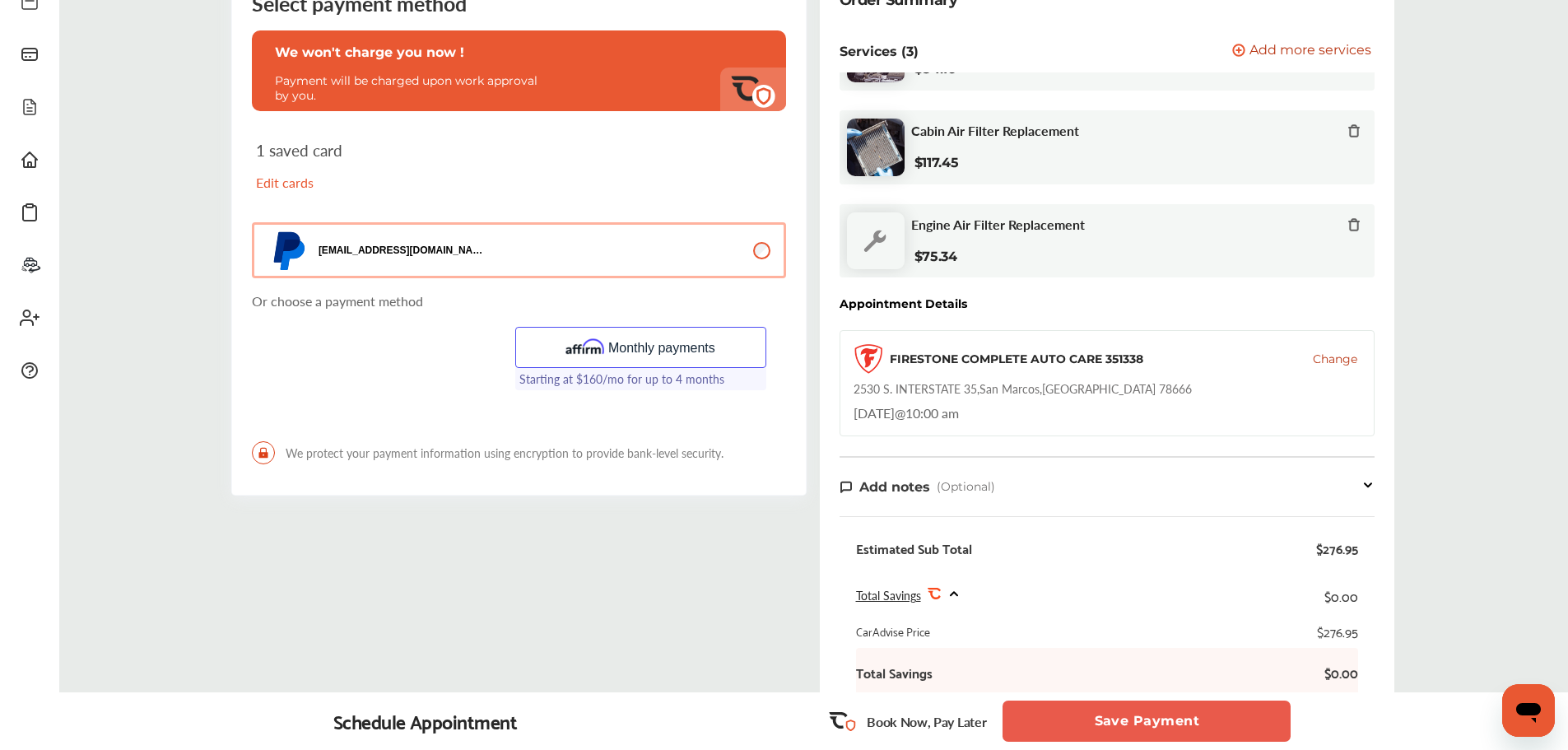
click at [644, 345] on button "Monthly payments" at bounding box center [640, 346] width 251 height 41
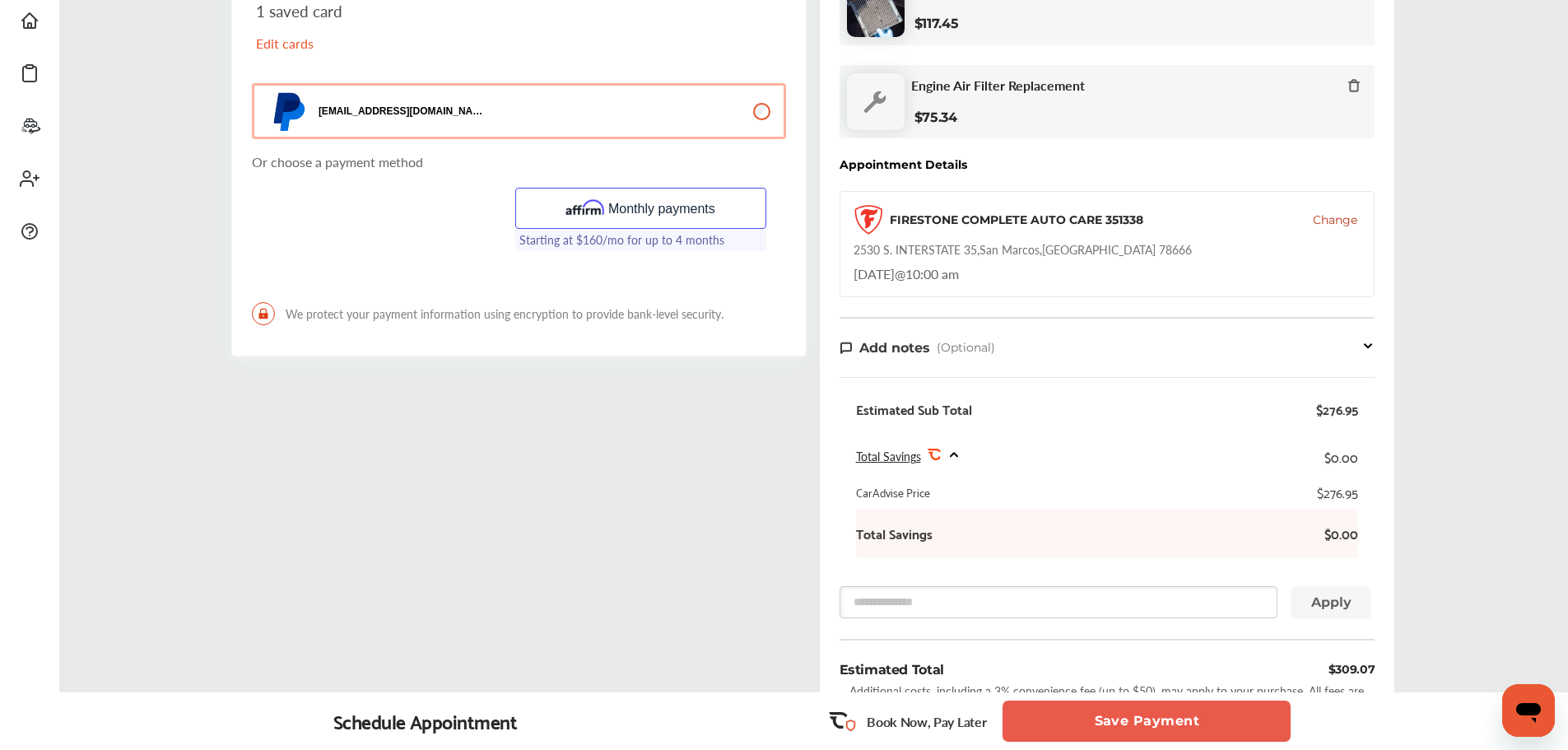
scroll to position [271, 0]
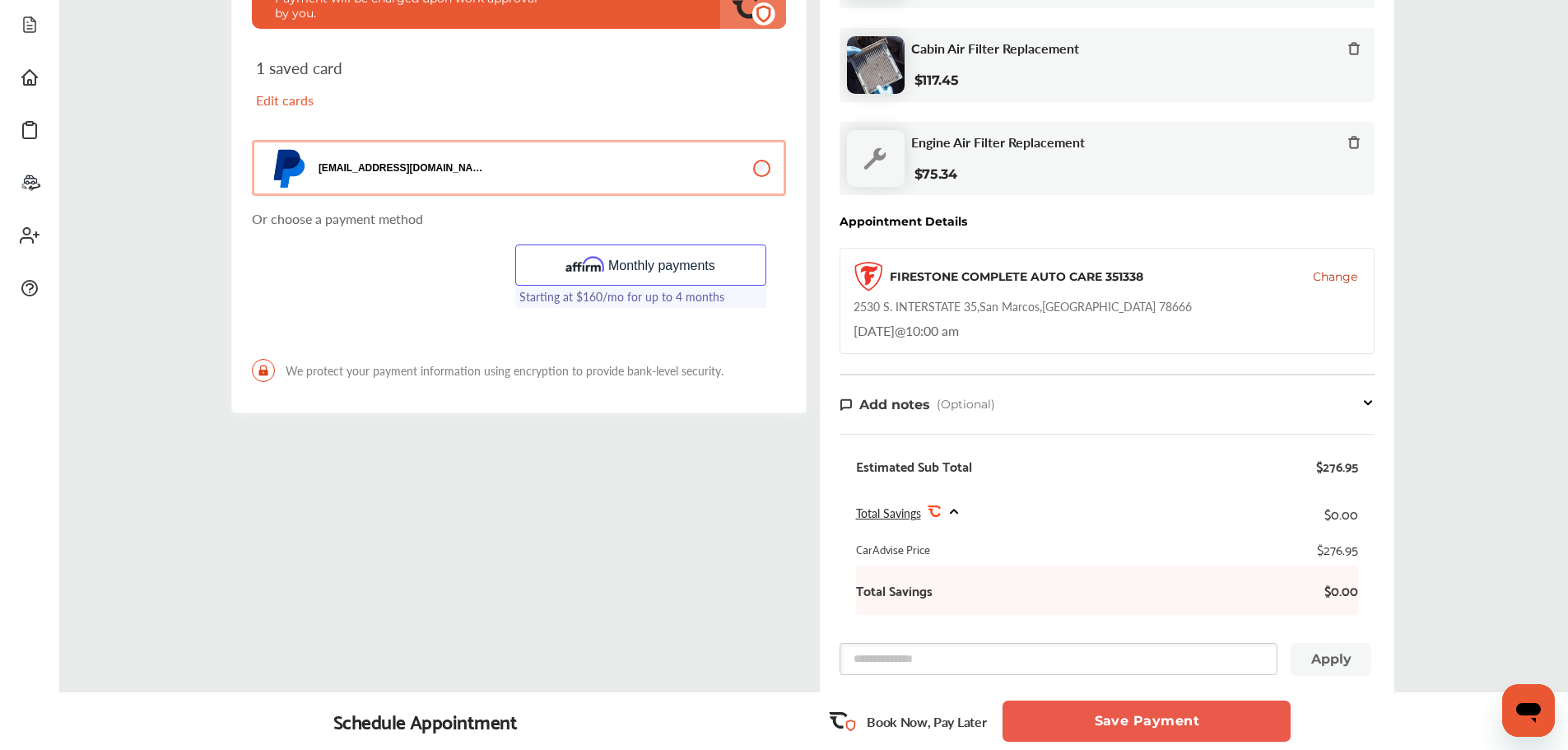
click at [657, 268] on button "Monthly payments" at bounding box center [640, 264] width 251 height 41
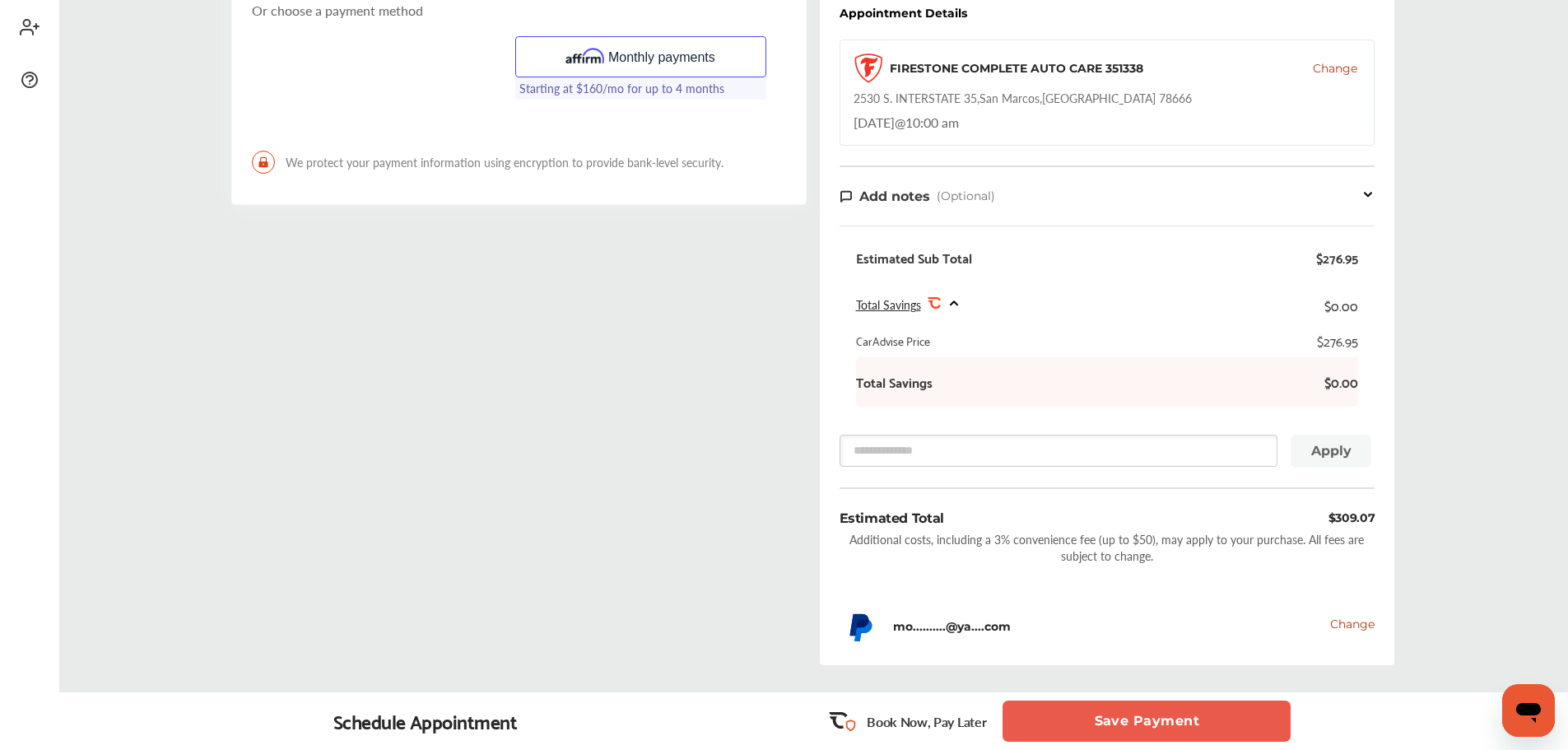
scroll to position [518, 0]
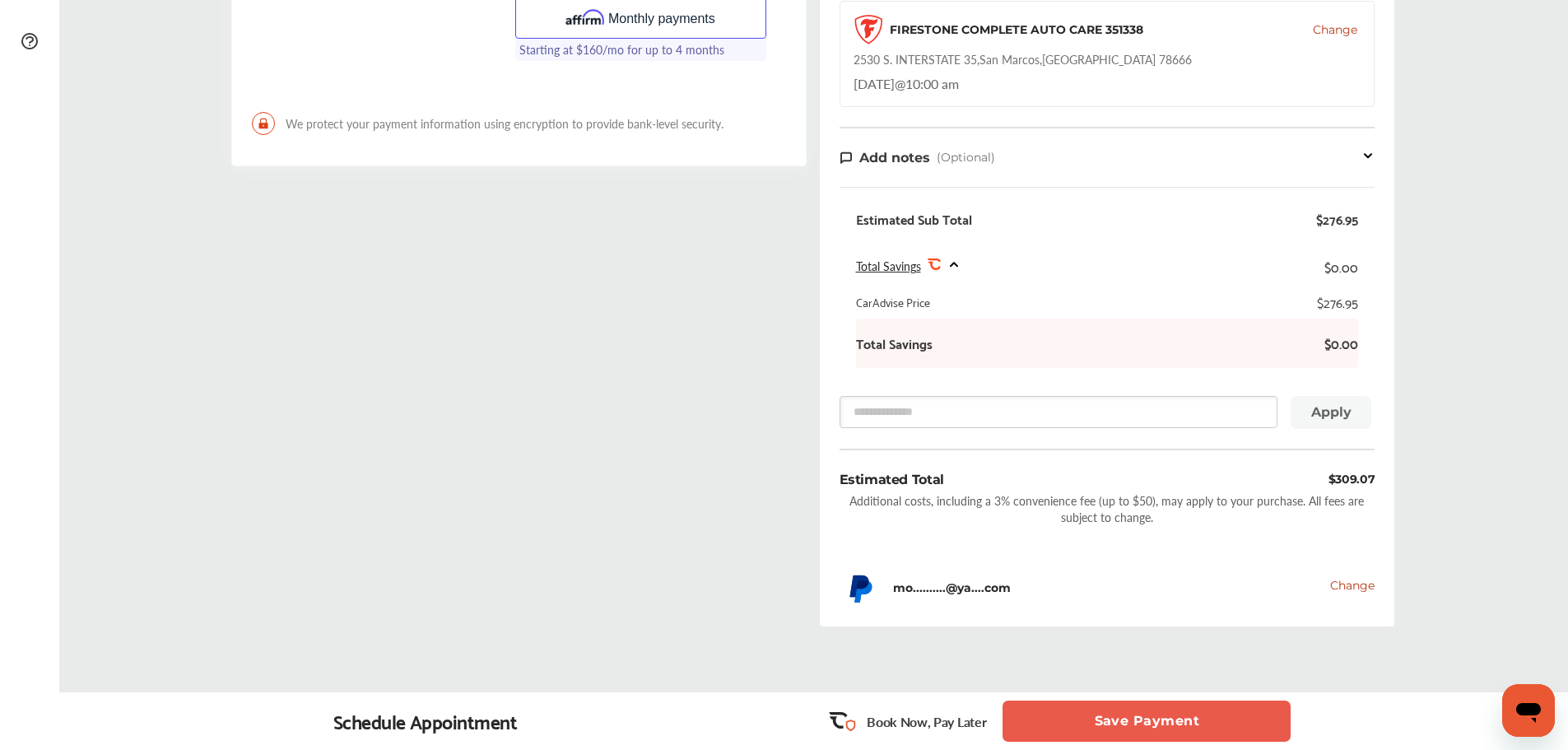
click at [661, 25] on button "Monthly payments" at bounding box center [640, 17] width 251 height 41
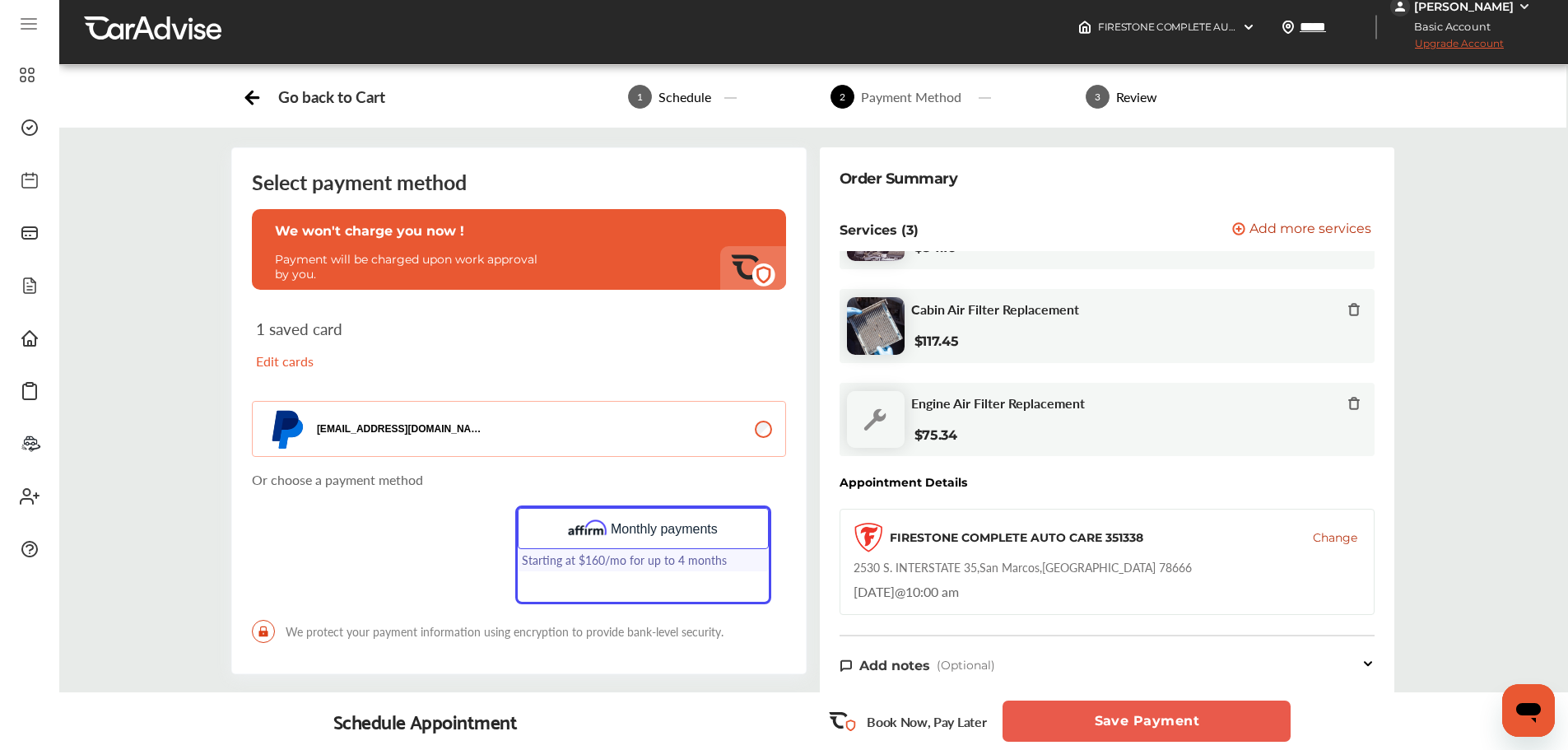
scroll to position [0, 0]
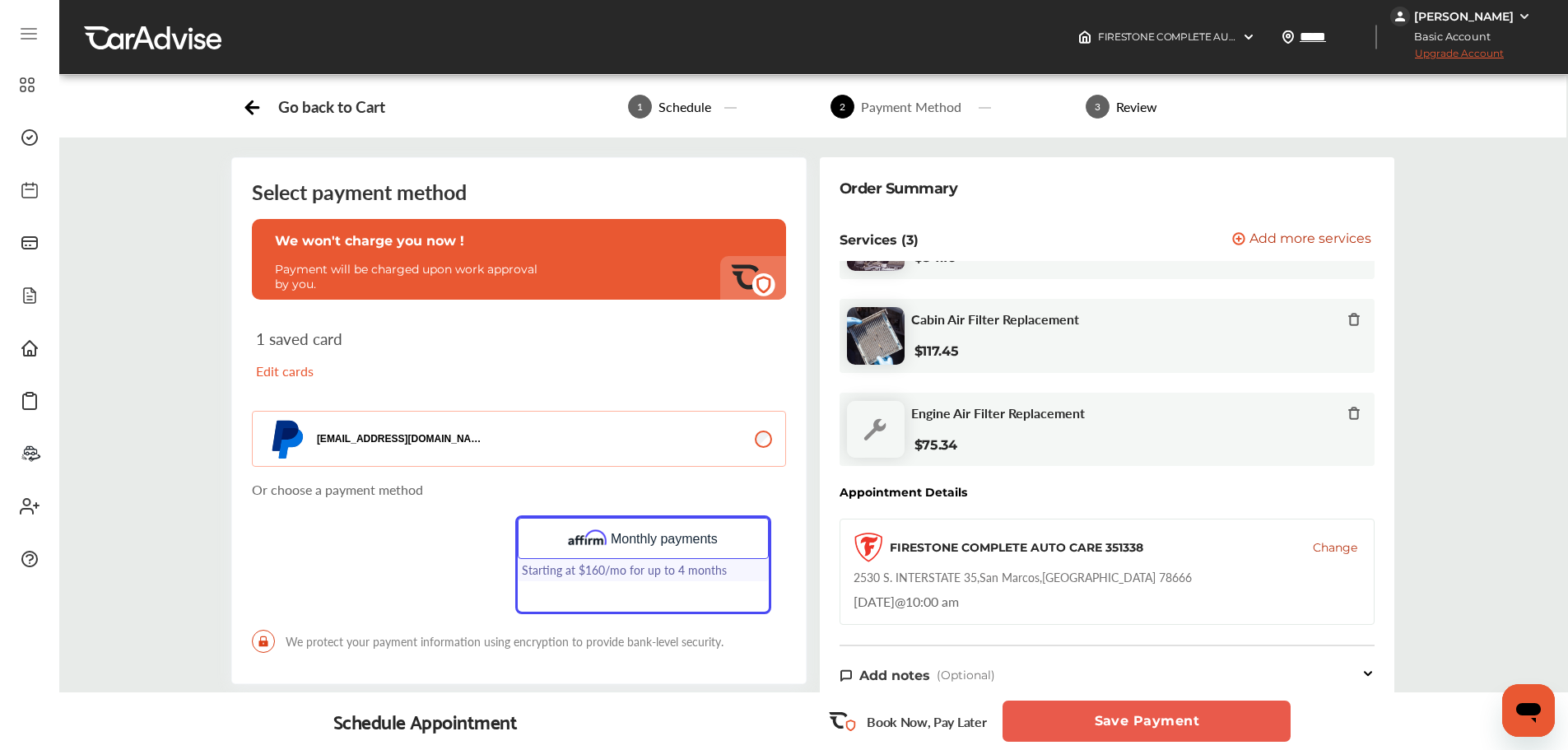
click at [25, 33] on icon at bounding box center [28, 33] width 14 height 0
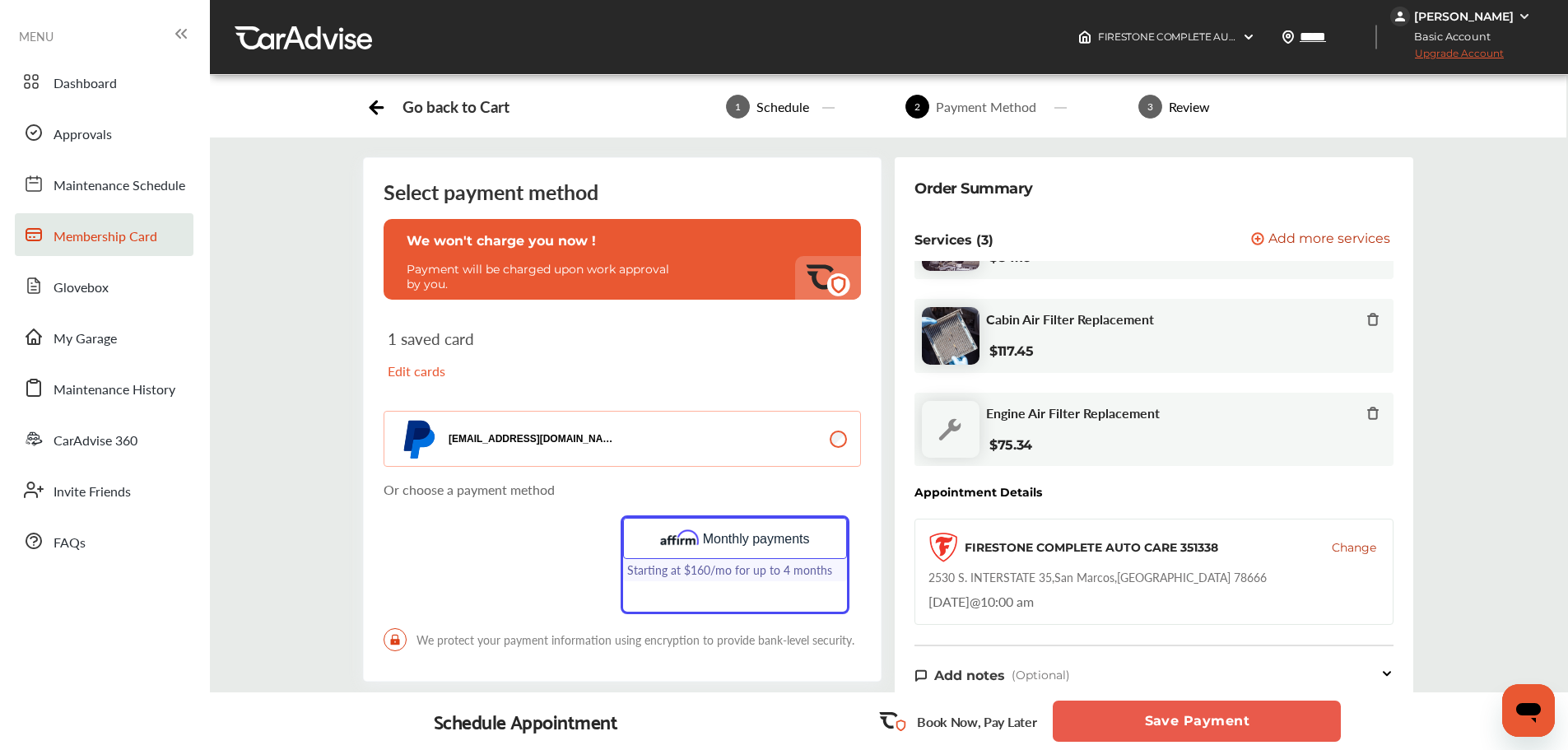
click at [155, 240] on span "Membership Card" at bounding box center [105, 237] width 103 height 21
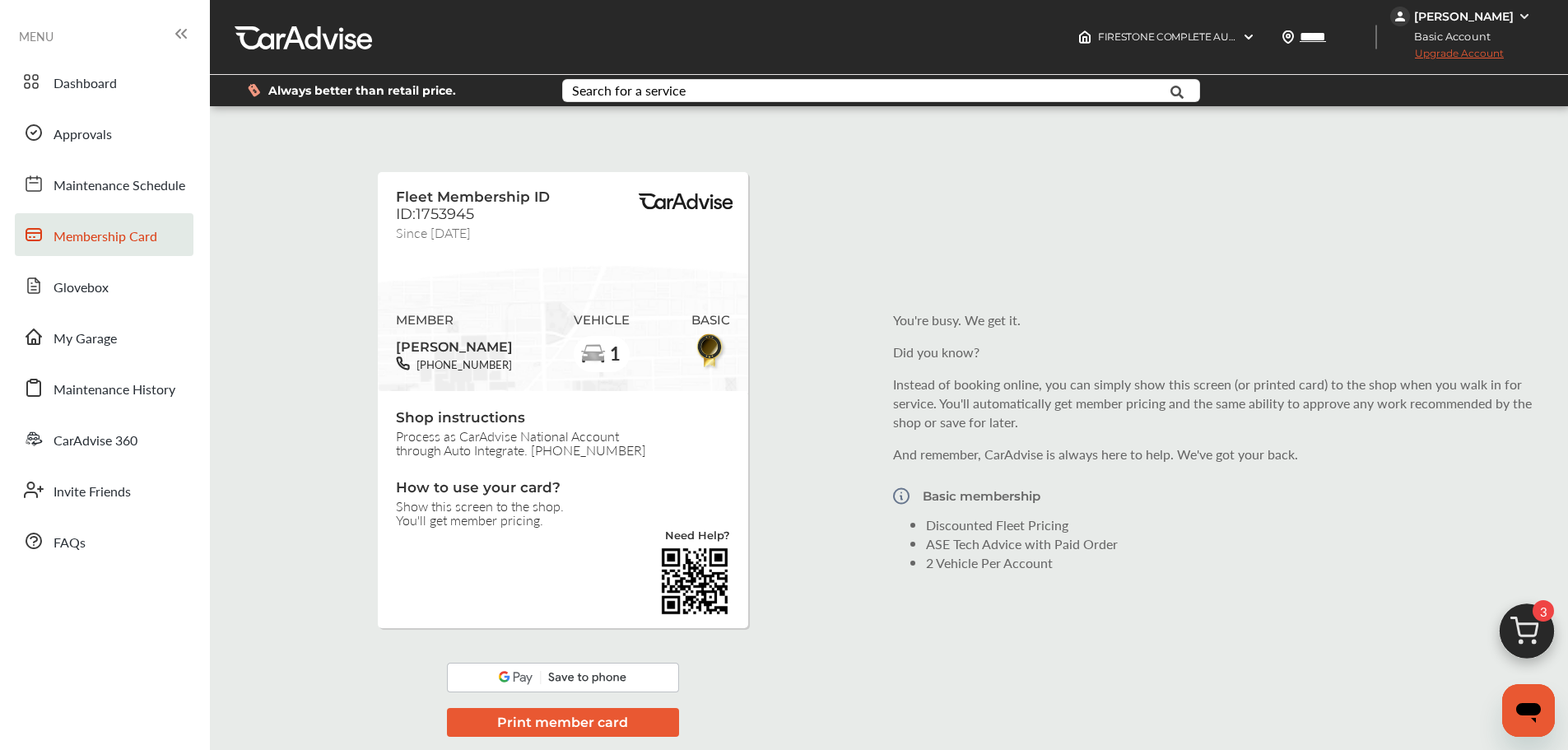
click at [185, 28] on icon at bounding box center [181, 33] width 20 height 20
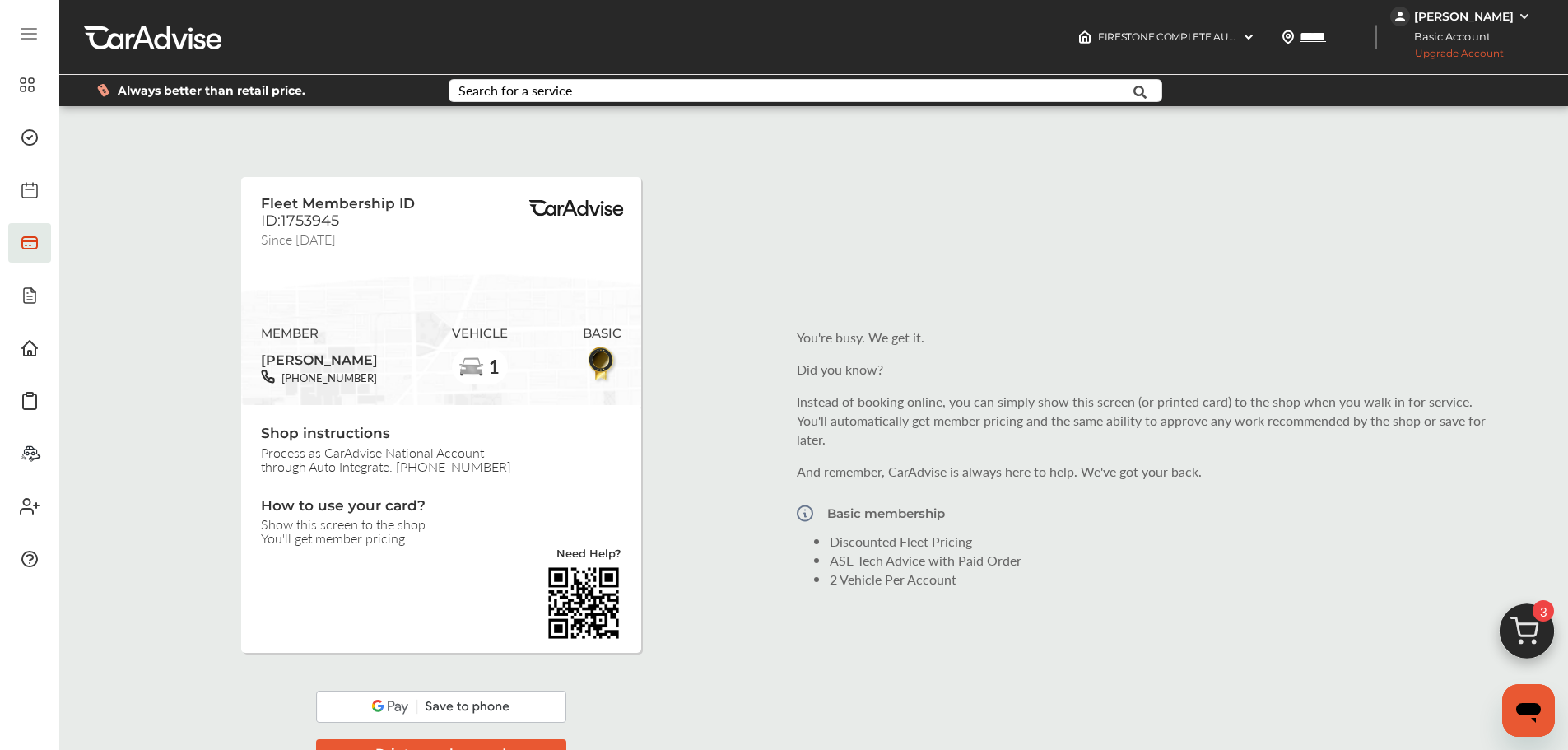
click at [29, 27] on icon at bounding box center [29, 33] width 20 height 20
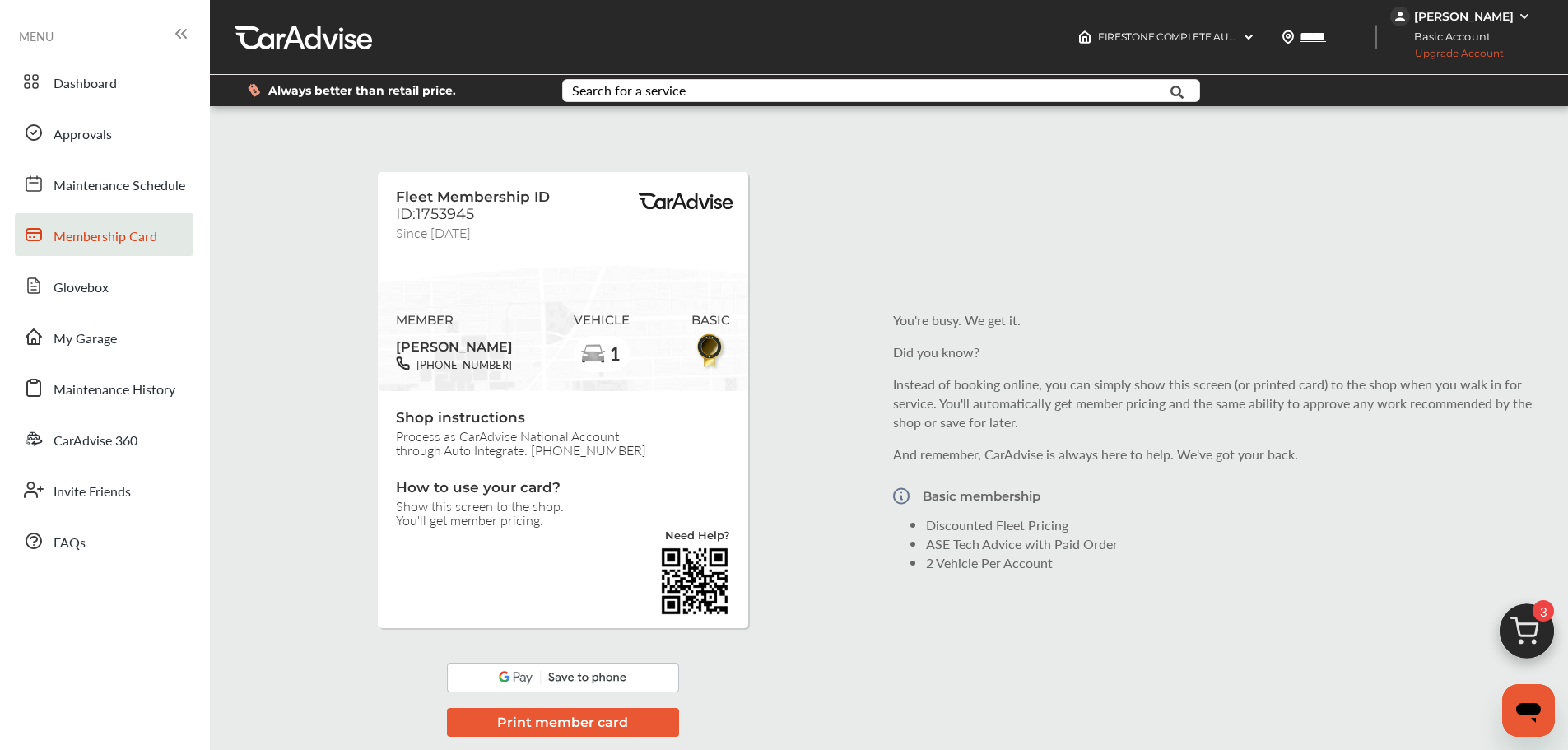
click at [1467, 50] on span "Upgrade Account" at bounding box center [1447, 57] width 114 height 21
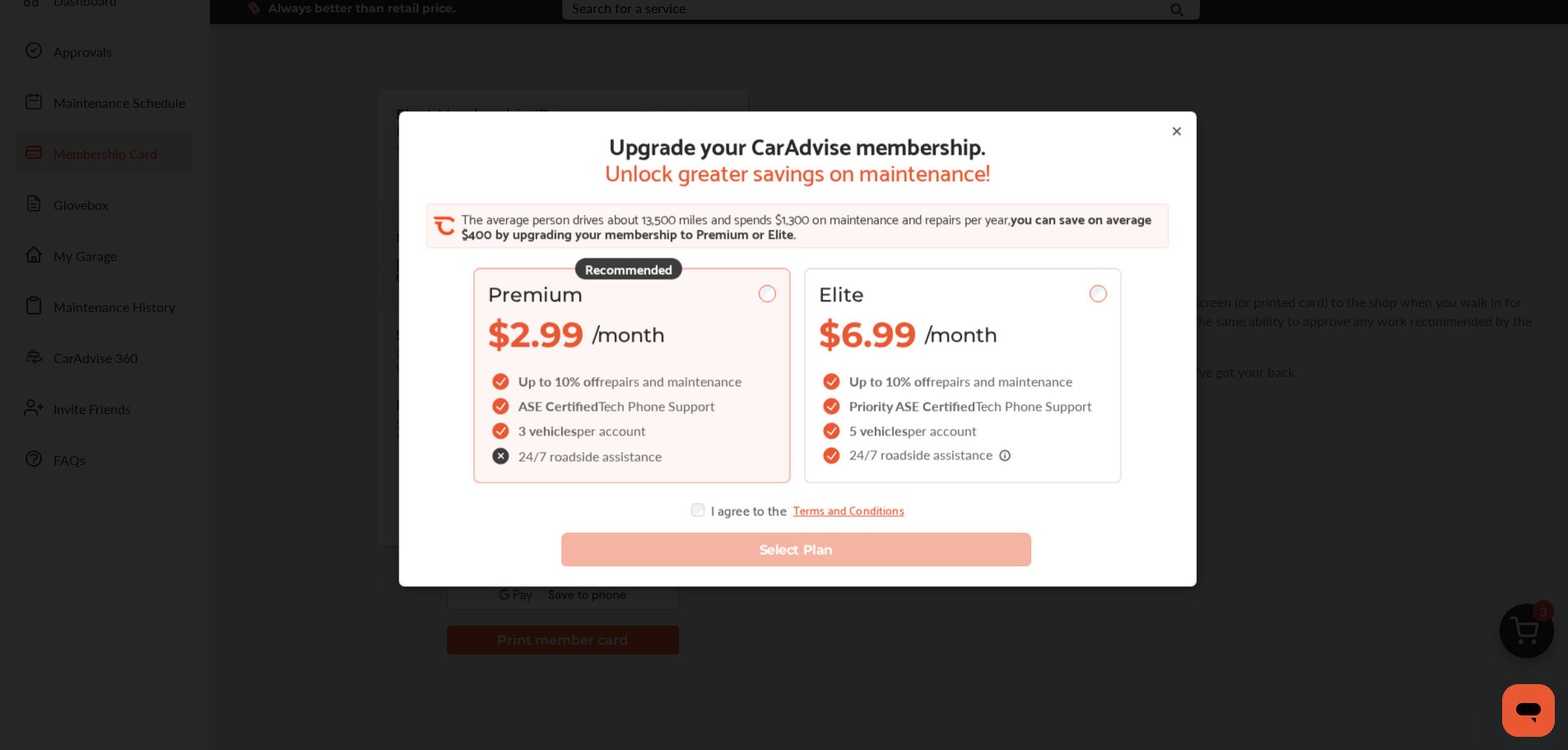
scroll to position [123, 0]
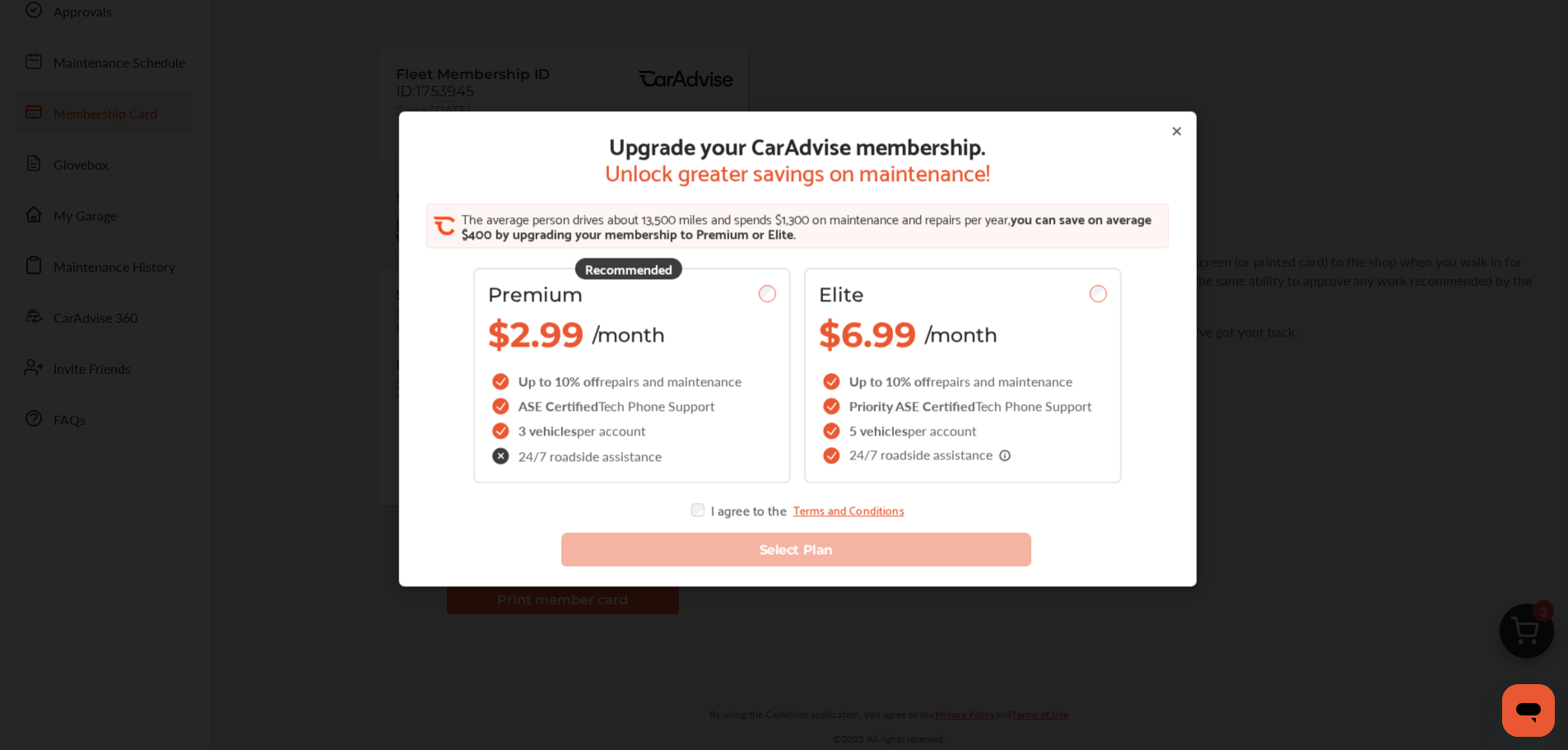
click at [1174, 128] on icon at bounding box center [1176, 131] width 7 height 7
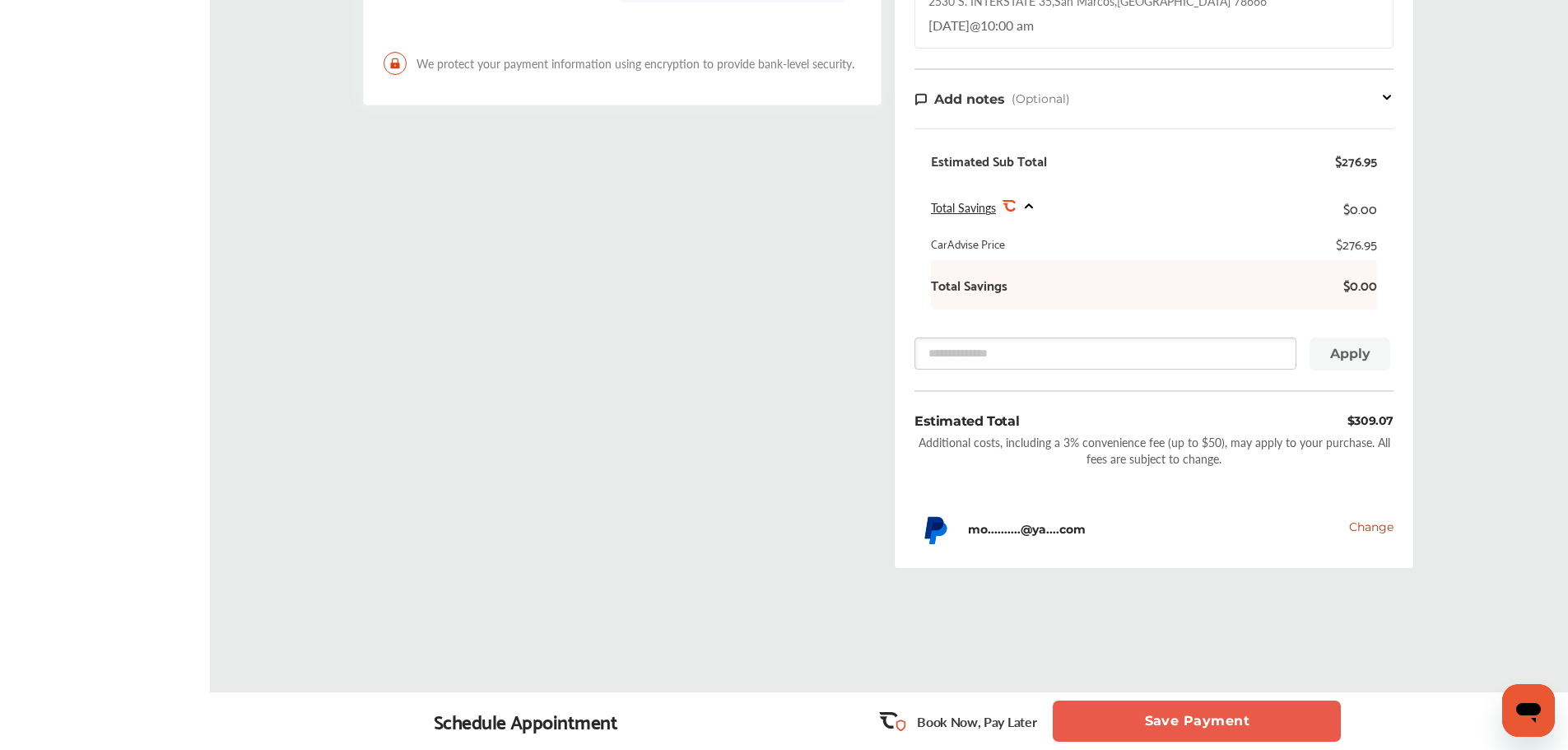
scroll to position [600, 0]
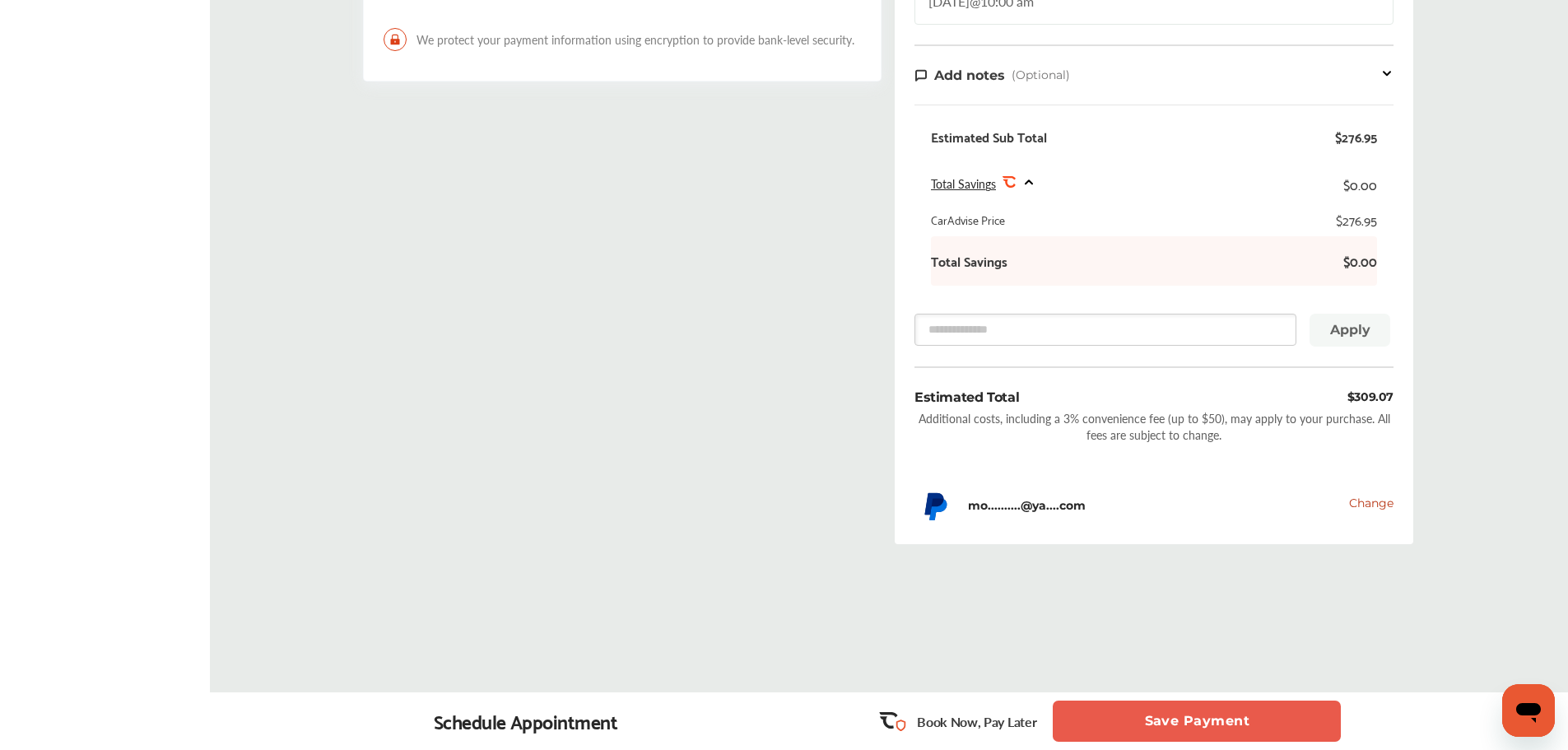
click at [1176, 726] on button "Save Payment" at bounding box center [1197, 720] width 288 height 41
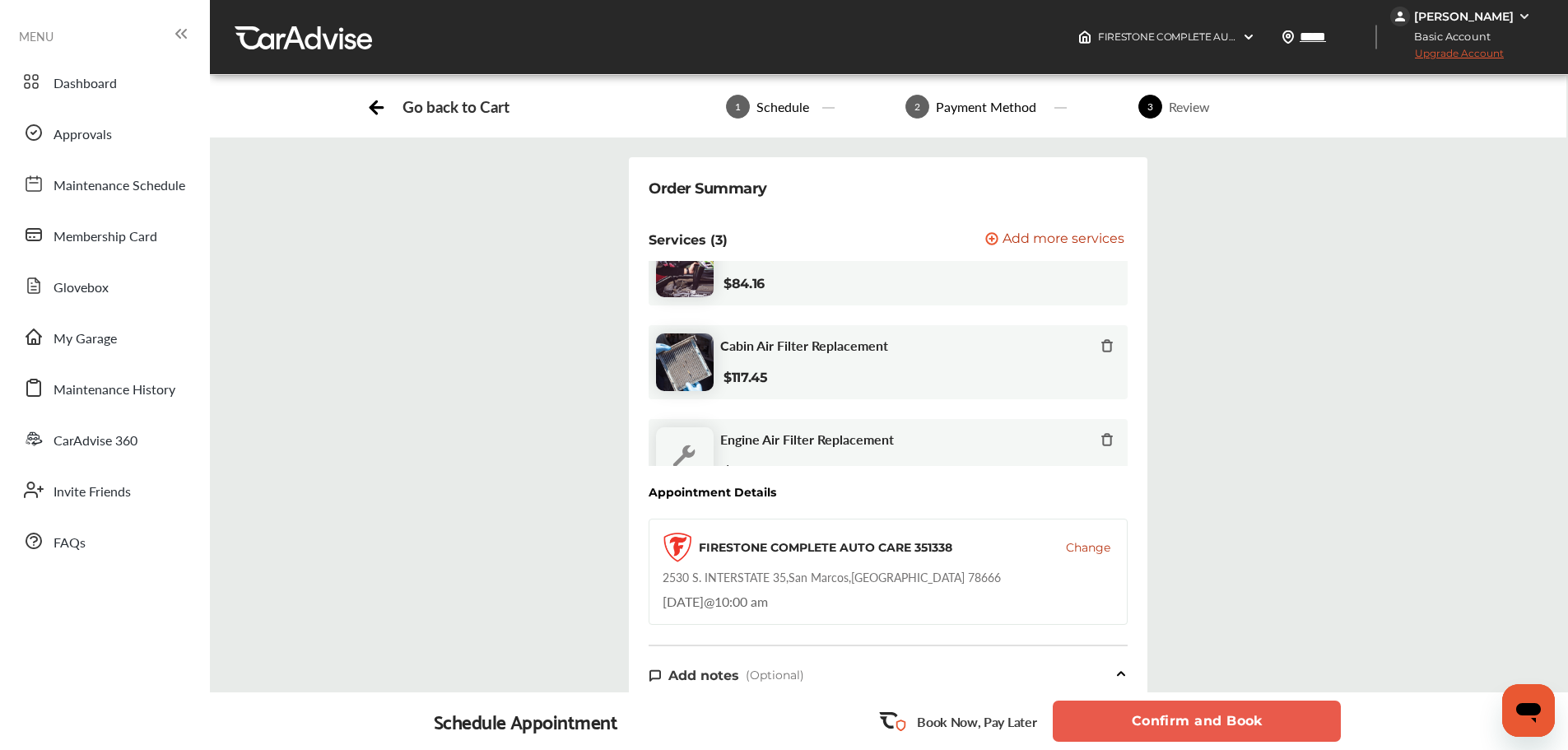
scroll to position [74, 0]
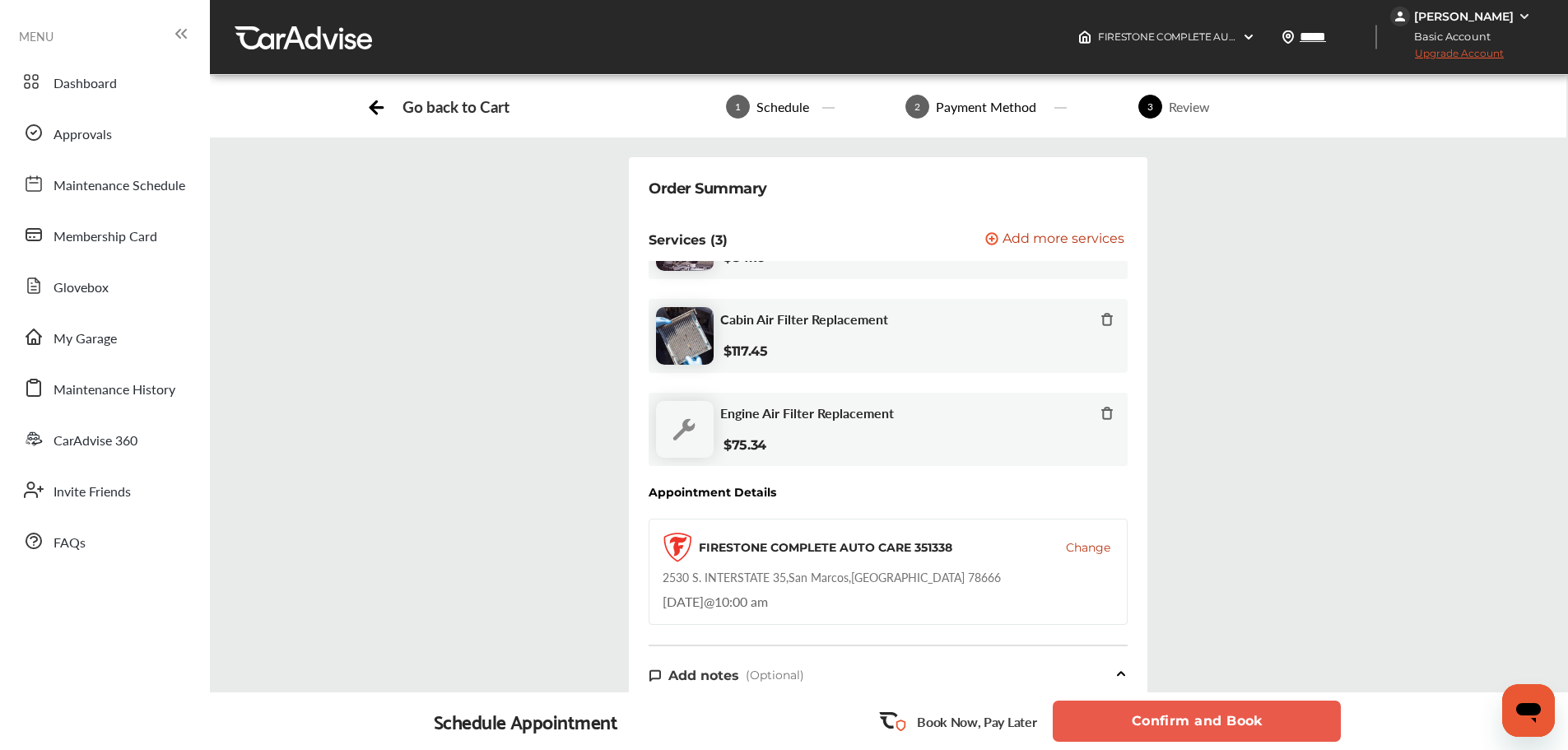
click at [1172, 720] on button "Confirm and Book" at bounding box center [1197, 720] width 288 height 41
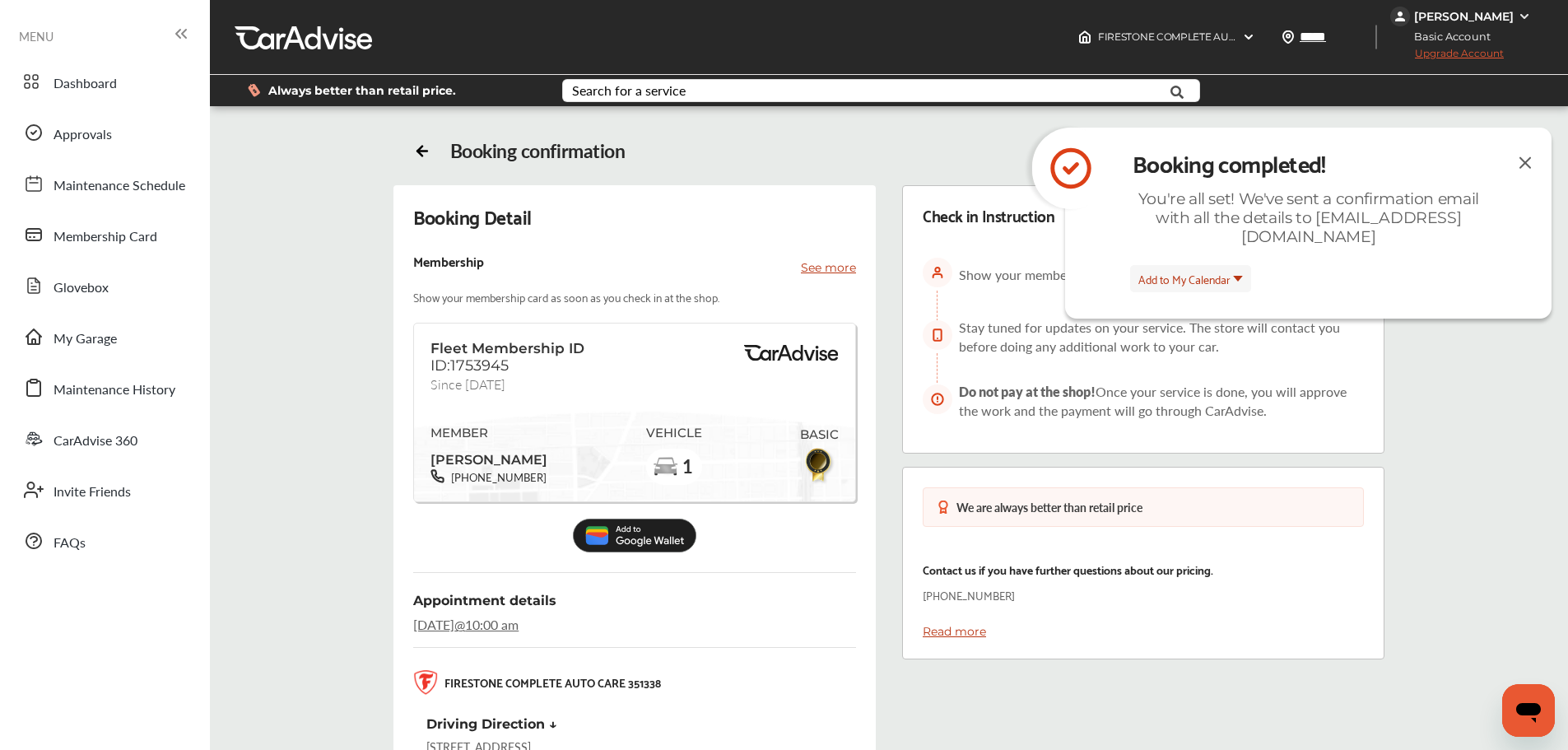
click at [1455, 404] on div "Booking Detail Membership See more Show your membership card as soon as you che…" at bounding box center [888, 673] width 1286 height 977
click at [1533, 158] on img at bounding box center [1525, 163] width 20 height 21
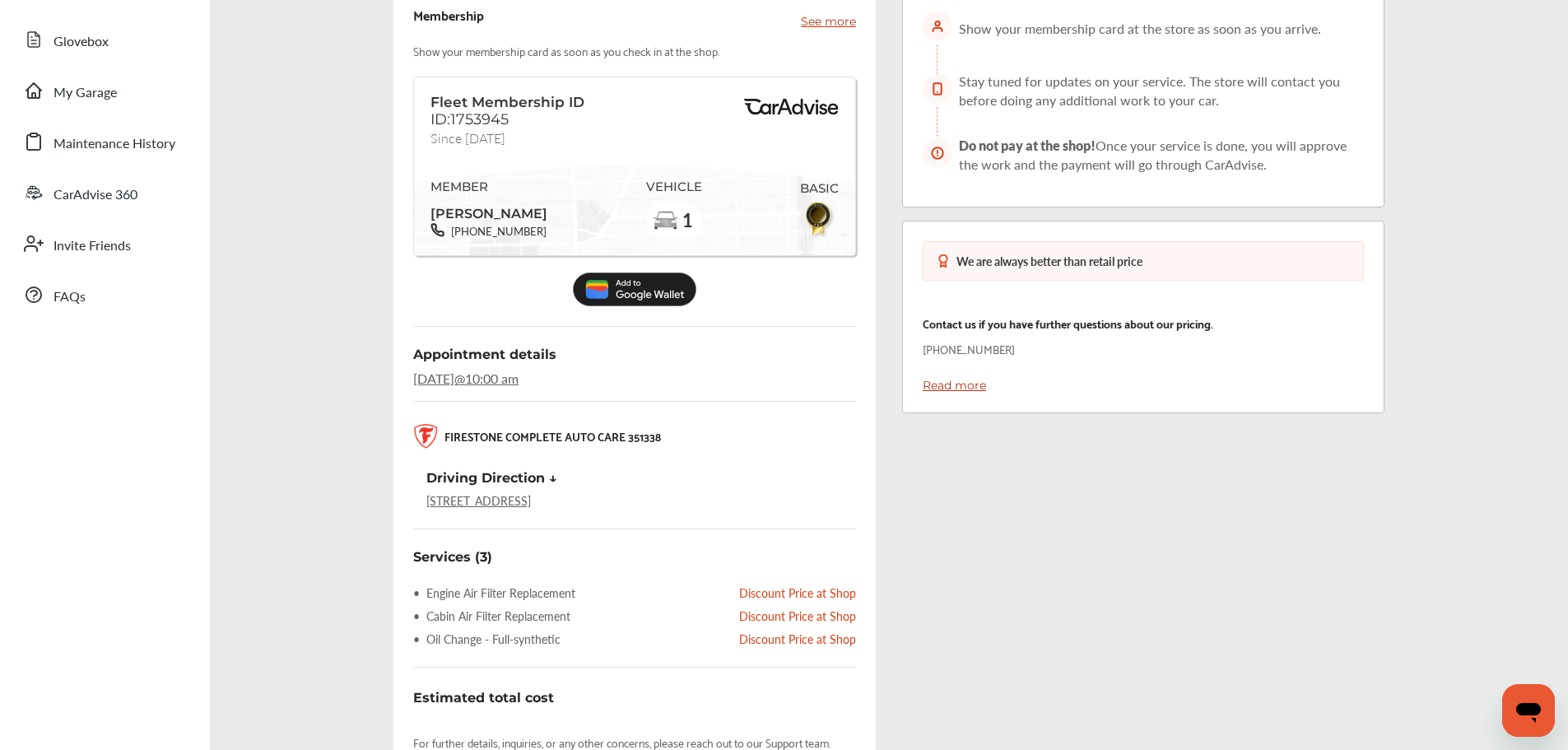
scroll to position [247, 0]
click at [638, 286] on img at bounding box center [635, 288] width 123 height 33
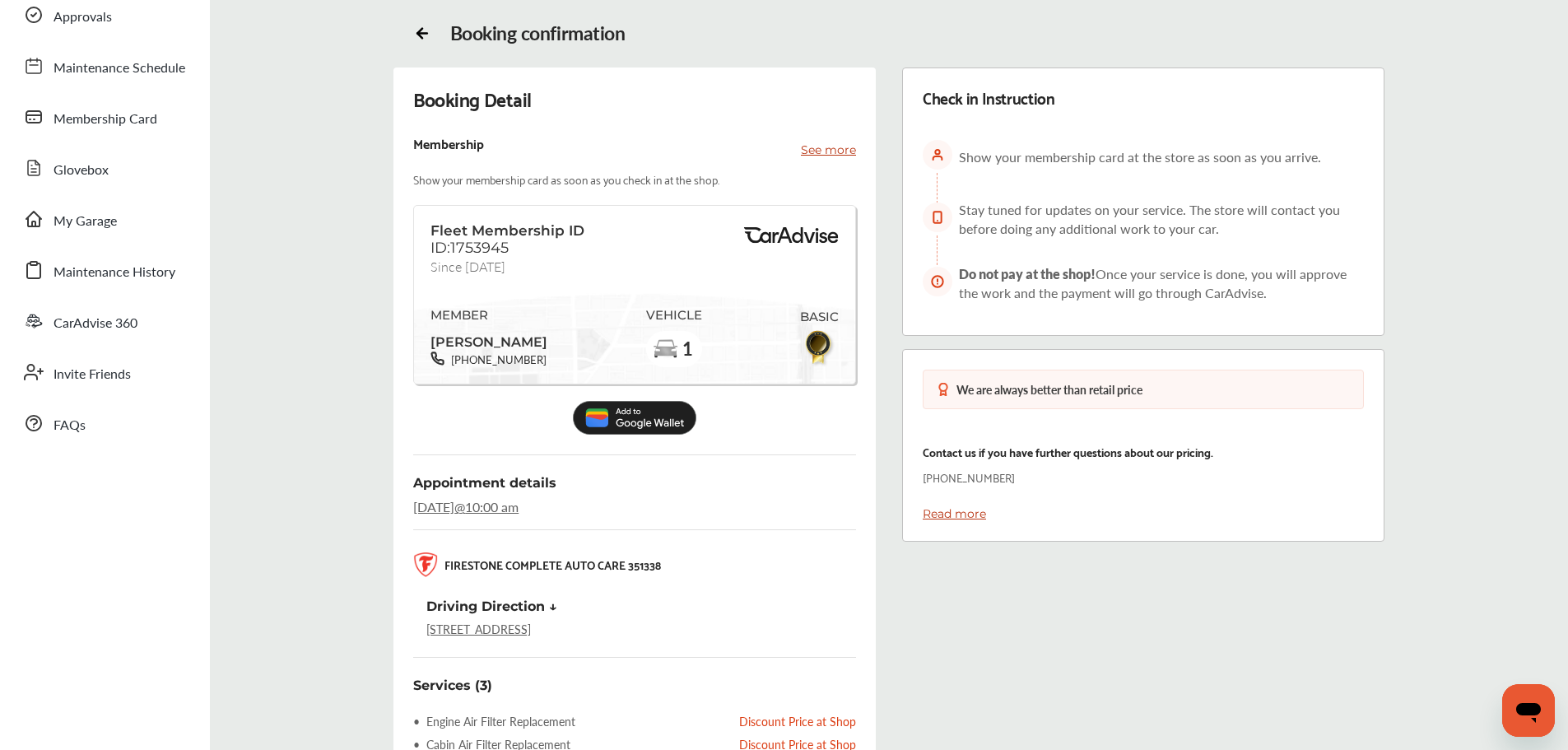
scroll to position [0, 0]
